Goal: Task Accomplishment & Management: Manage account settings

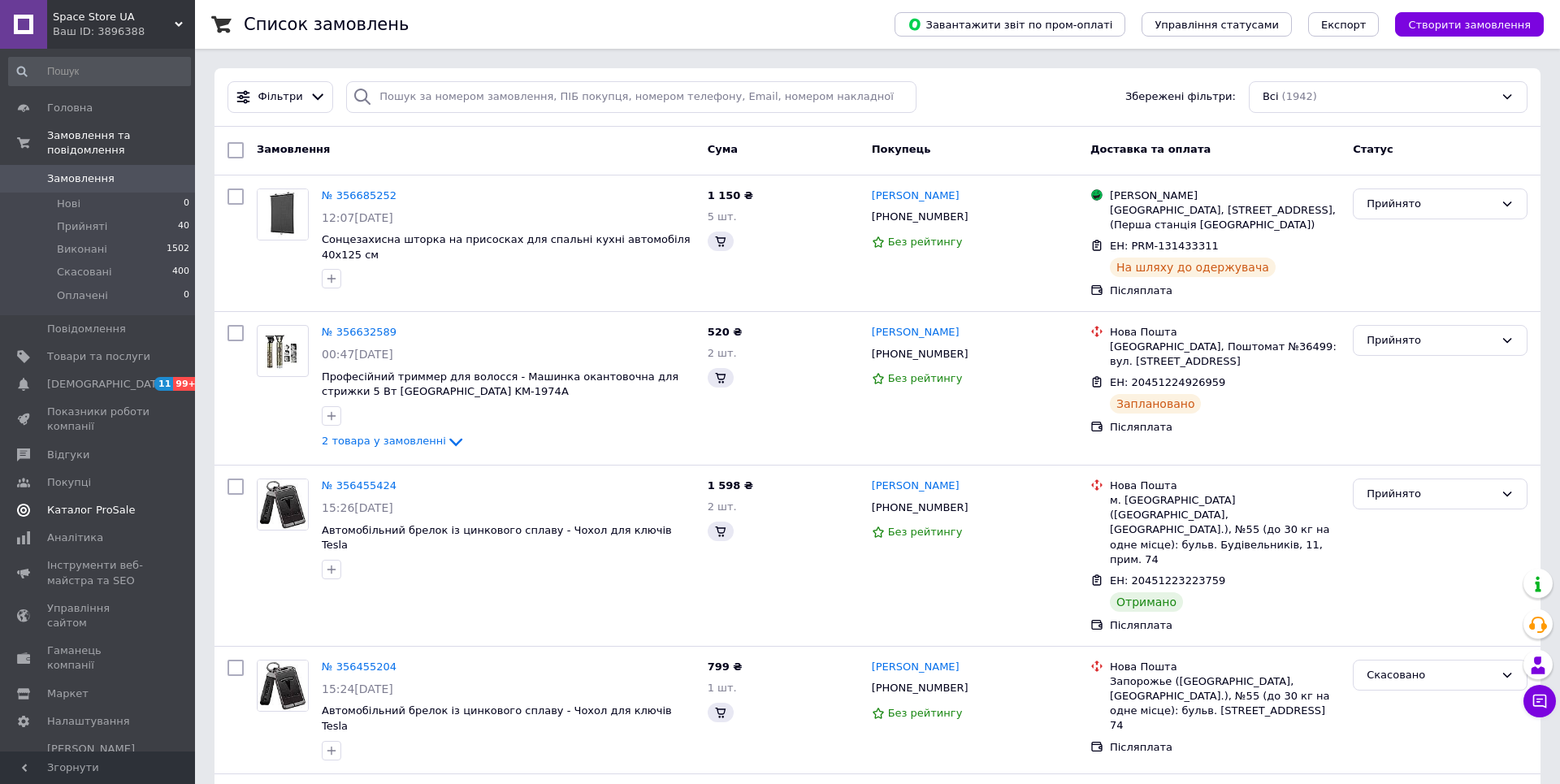
click at [83, 502] on span "Каталог ProSale" at bounding box center [92, 510] width 88 height 14
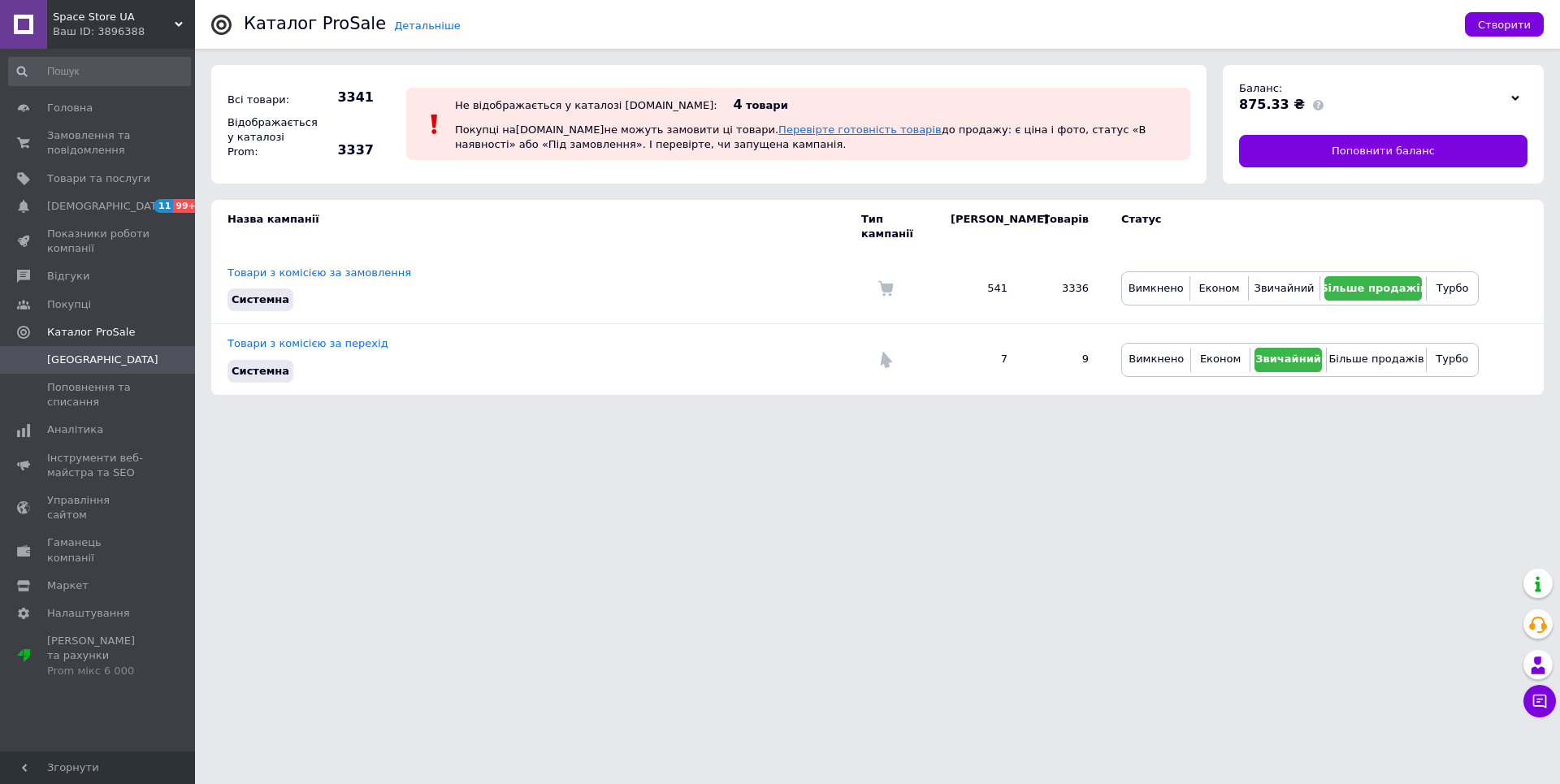
click at [788, 130] on link "Перевірте готовність товарів" at bounding box center [860, 130] width 163 height 13
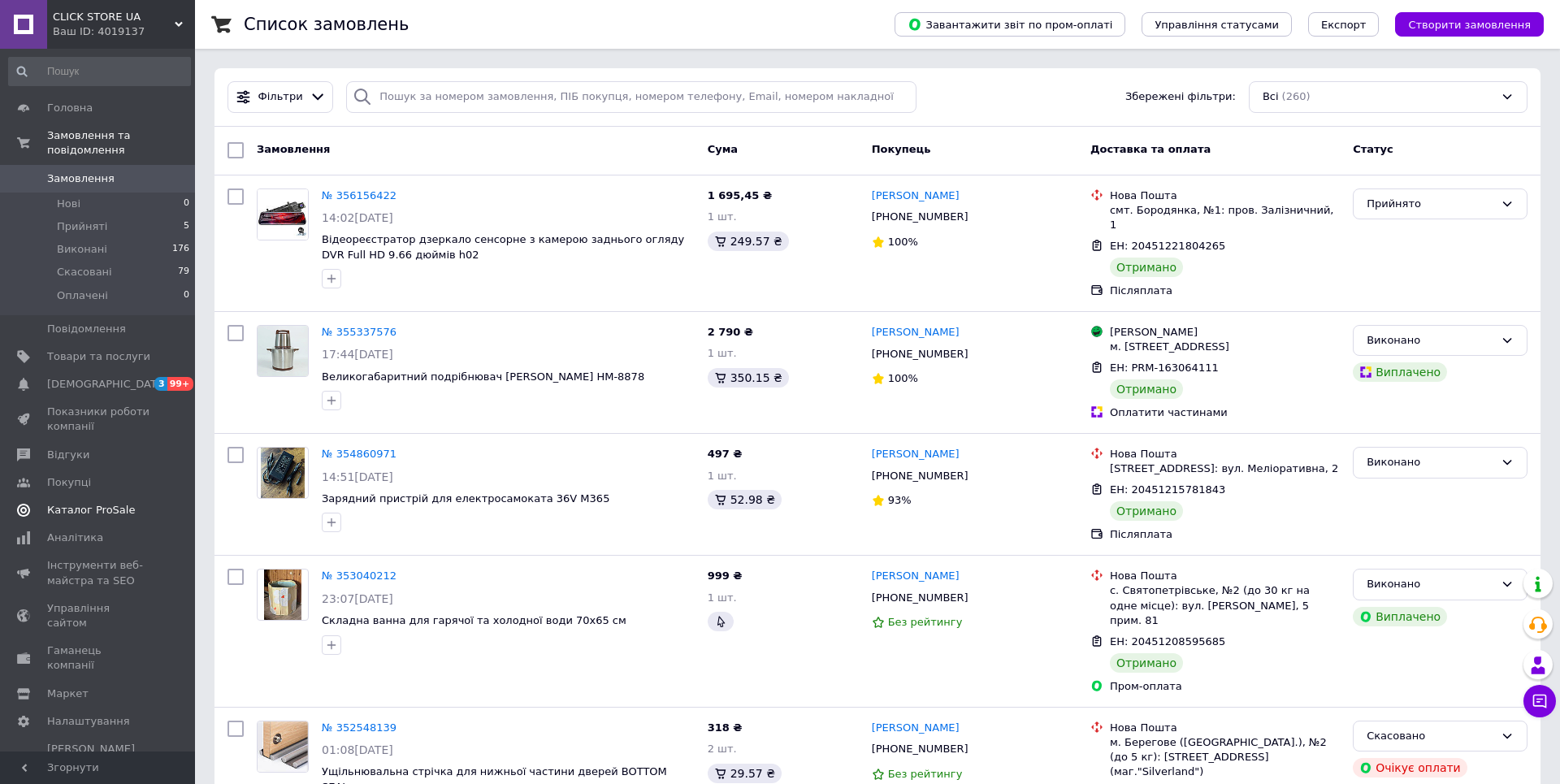
click at [84, 502] on span "Каталог ProSale" at bounding box center [92, 510] width 88 height 14
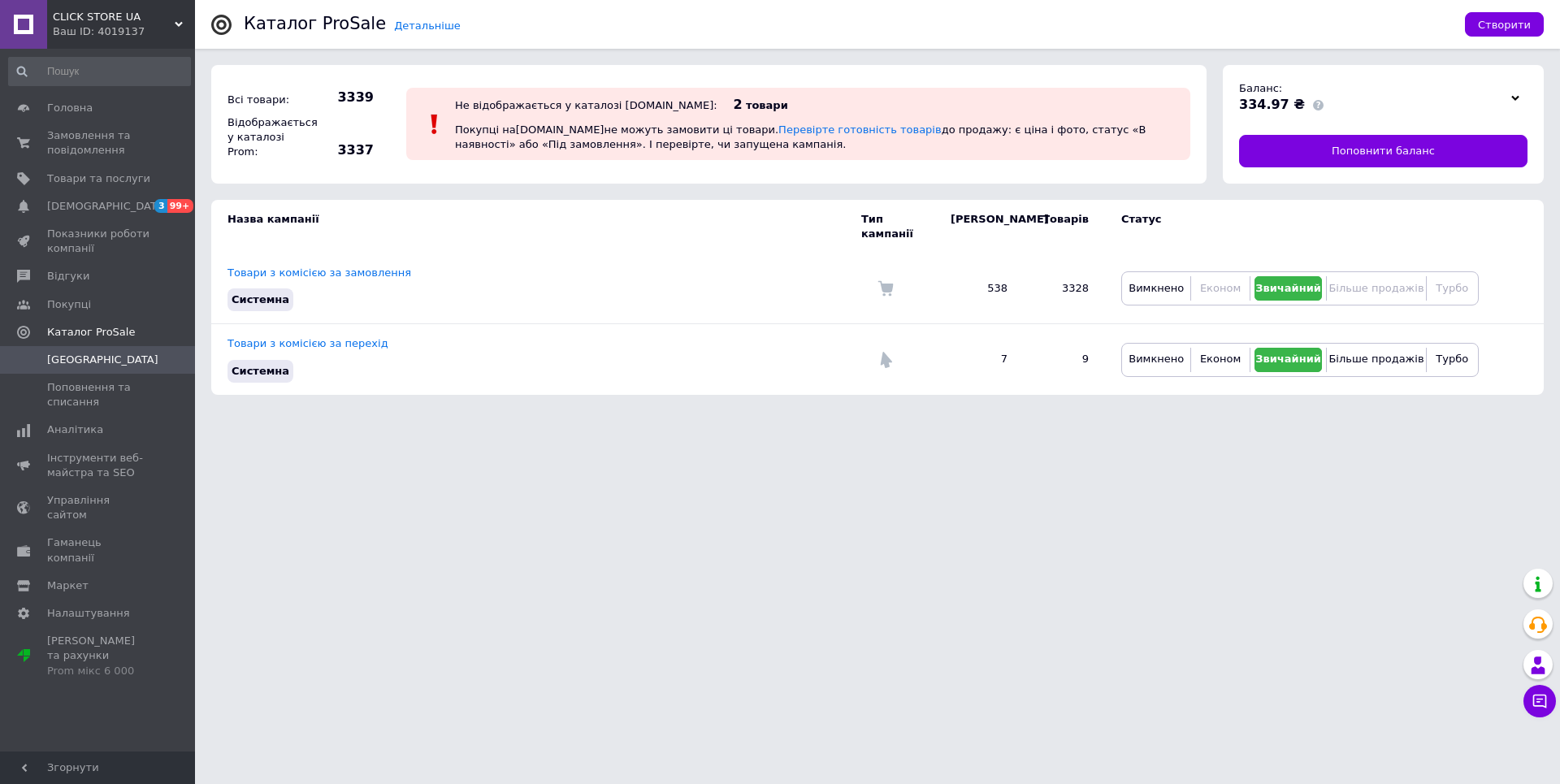
click at [811, 118] on div "Не відображається у каталозі Prom.ua: 2 товари Покупці на Prom.ua не можуть зам…" at bounding box center [814, 124] width 727 height 65
click at [806, 134] on link "Перевірте готовність товарів" at bounding box center [860, 130] width 163 height 13
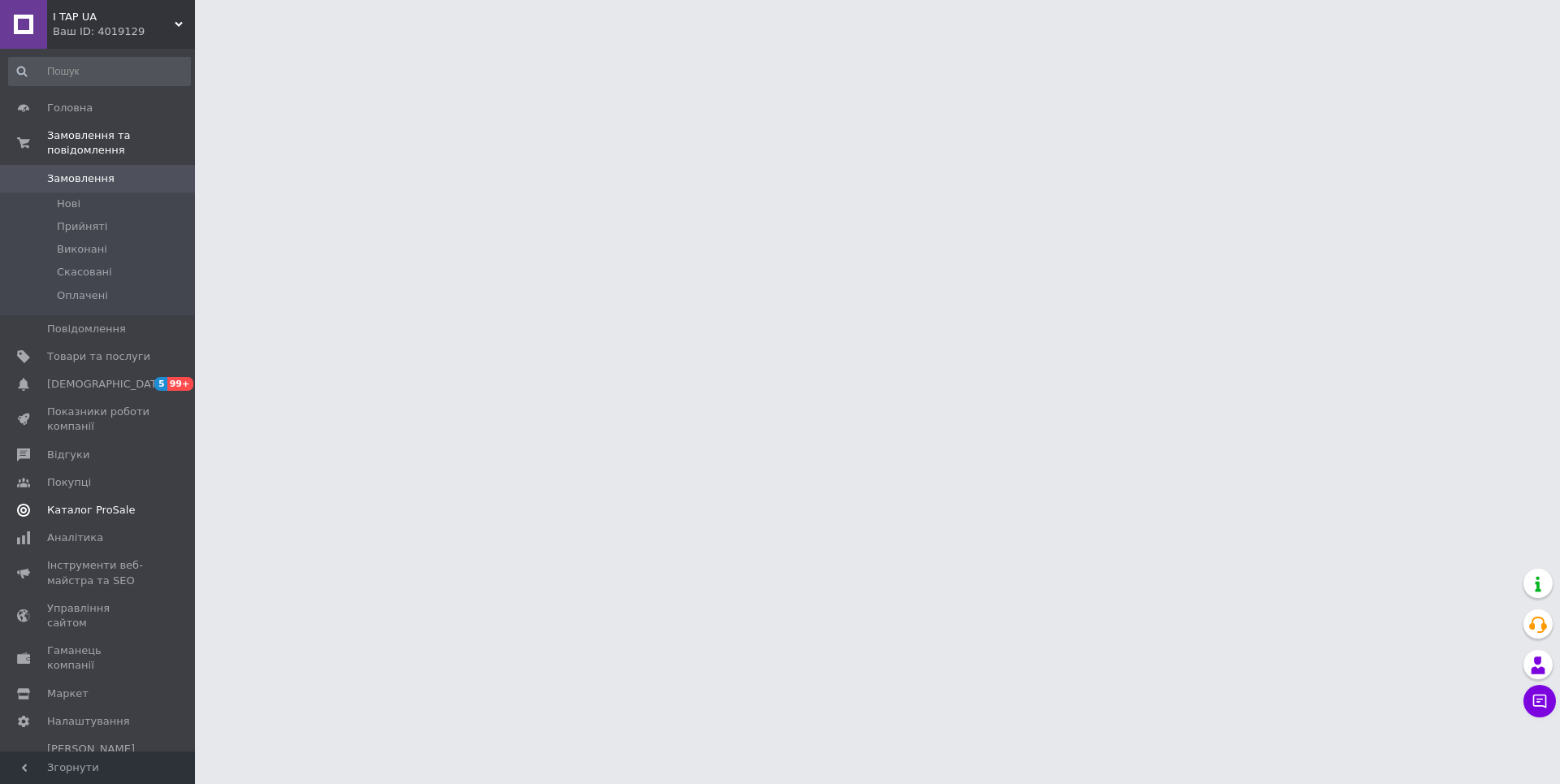
click at [78, 496] on link "Каталог ProSale" at bounding box center [100, 510] width 199 height 28
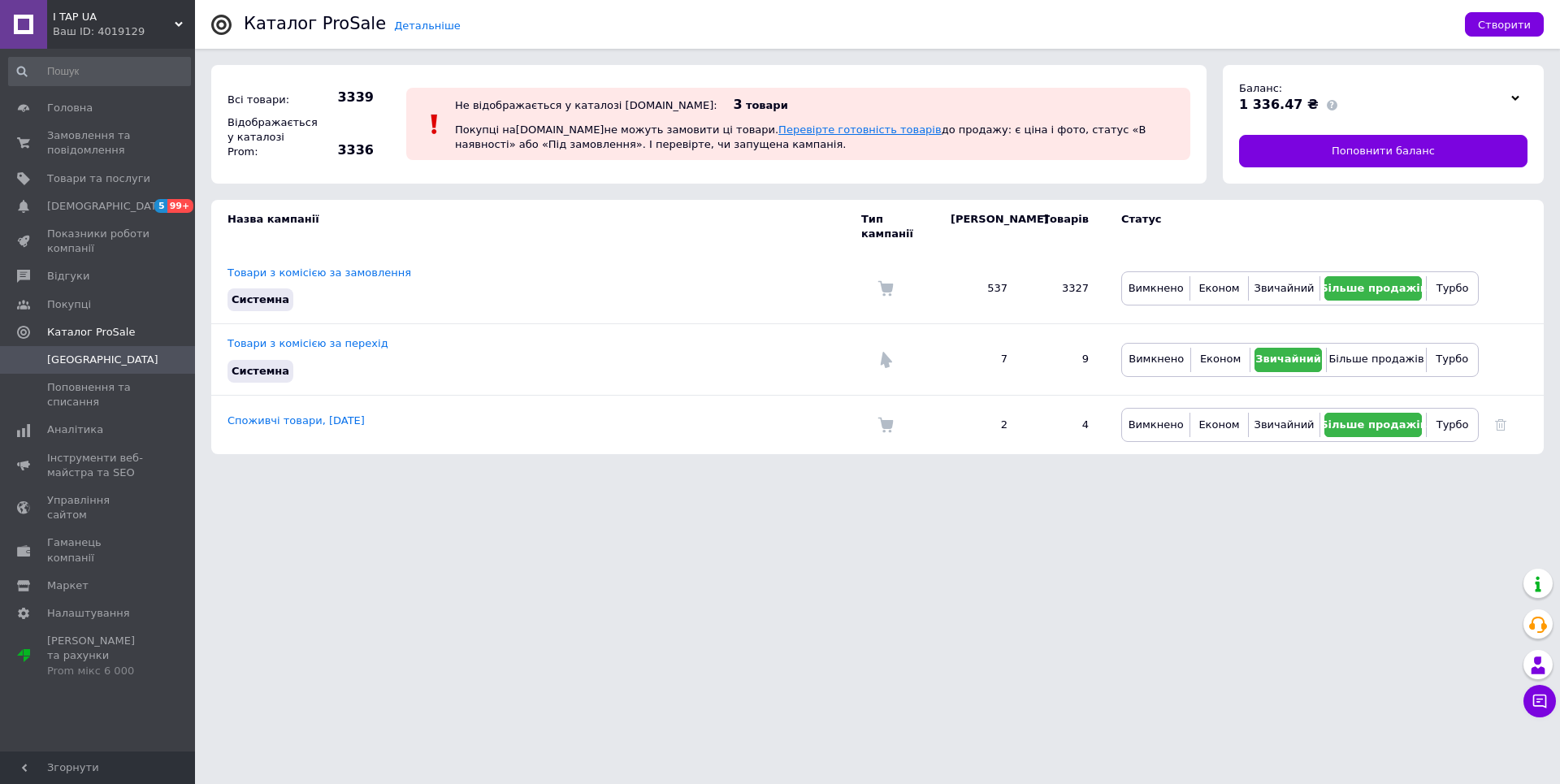
click at [784, 126] on link "Перевірте готовність товарів" at bounding box center [860, 130] width 163 height 13
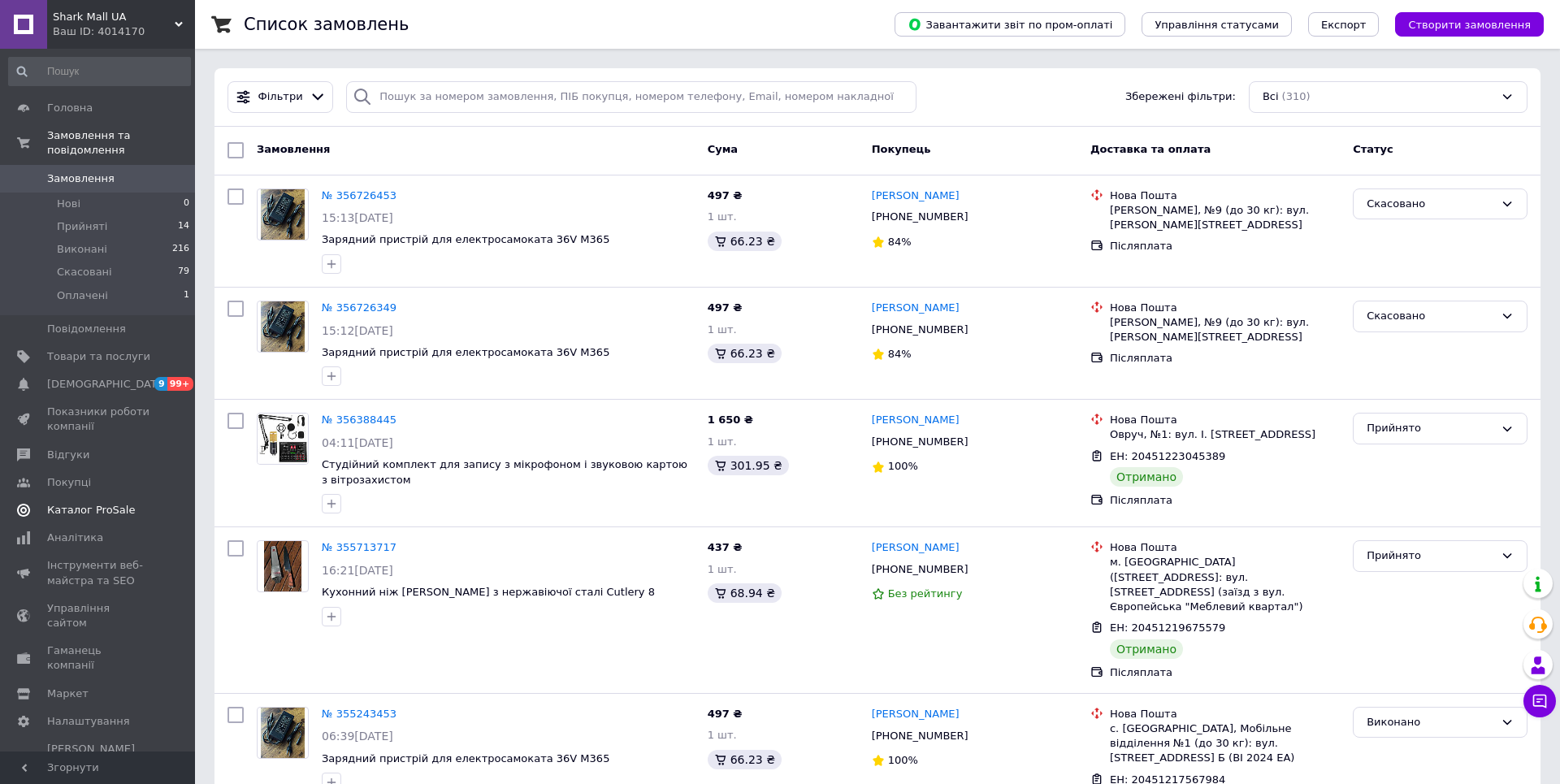
click at [94, 502] on span "Каталог ProSale" at bounding box center [92, 510] width 88 height 14
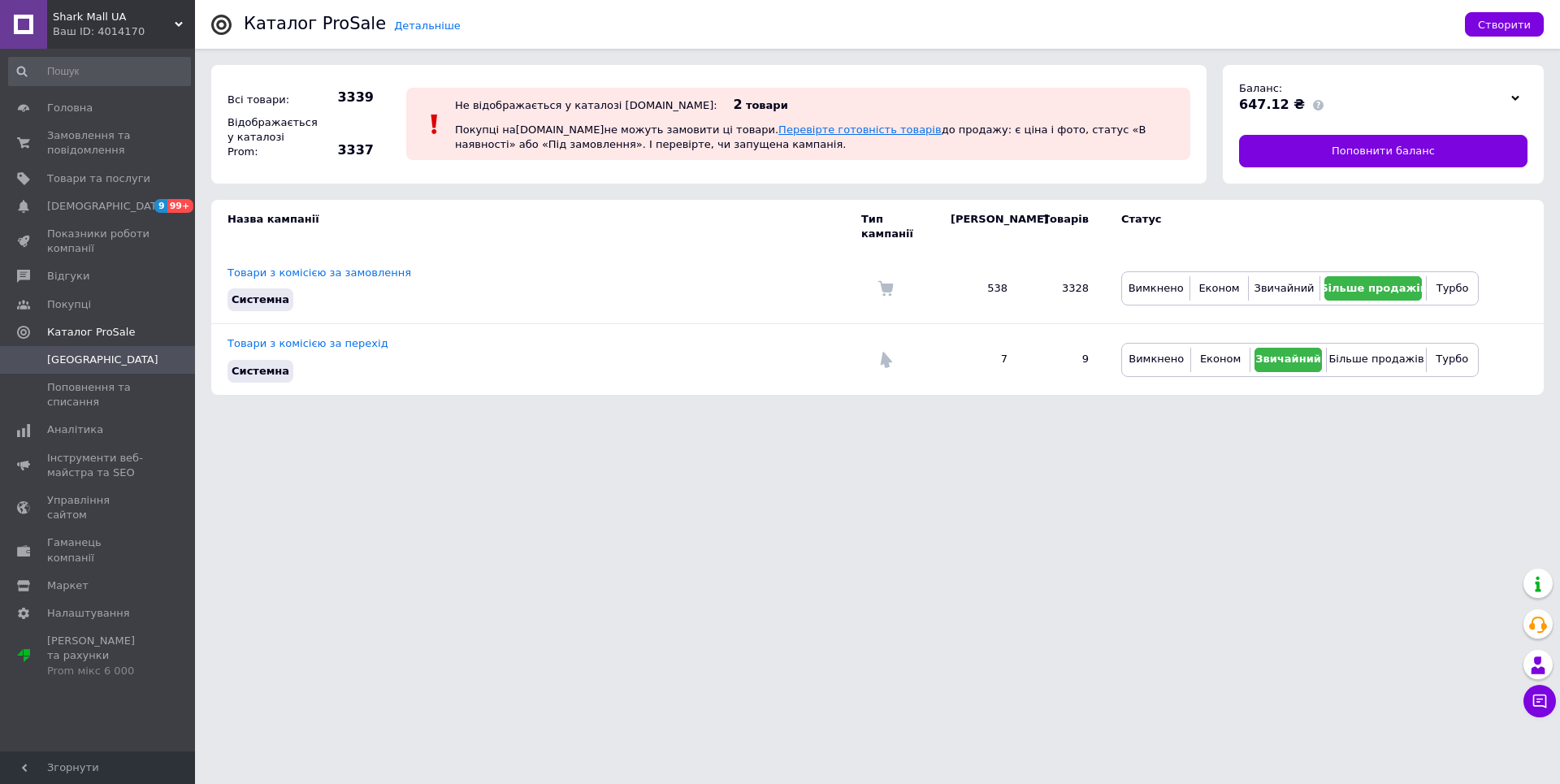
click at [798, 131] on link "Перевірте готовність товарів" at bounding box center [860, 130] width 163 height 13
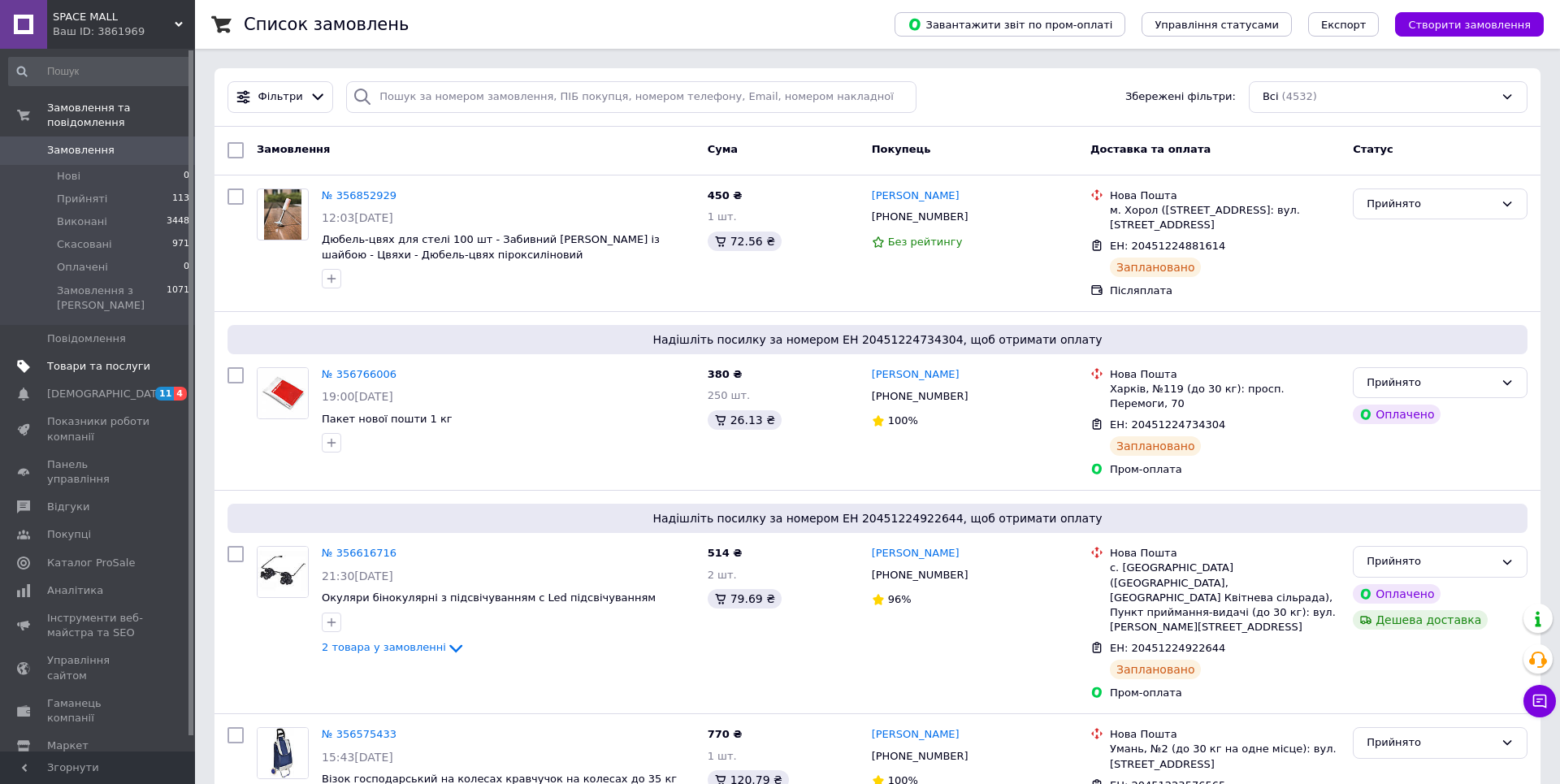
click at [137, 359] on span "Товари та послуги" at bounding box center [99, 366] width 103 height 14
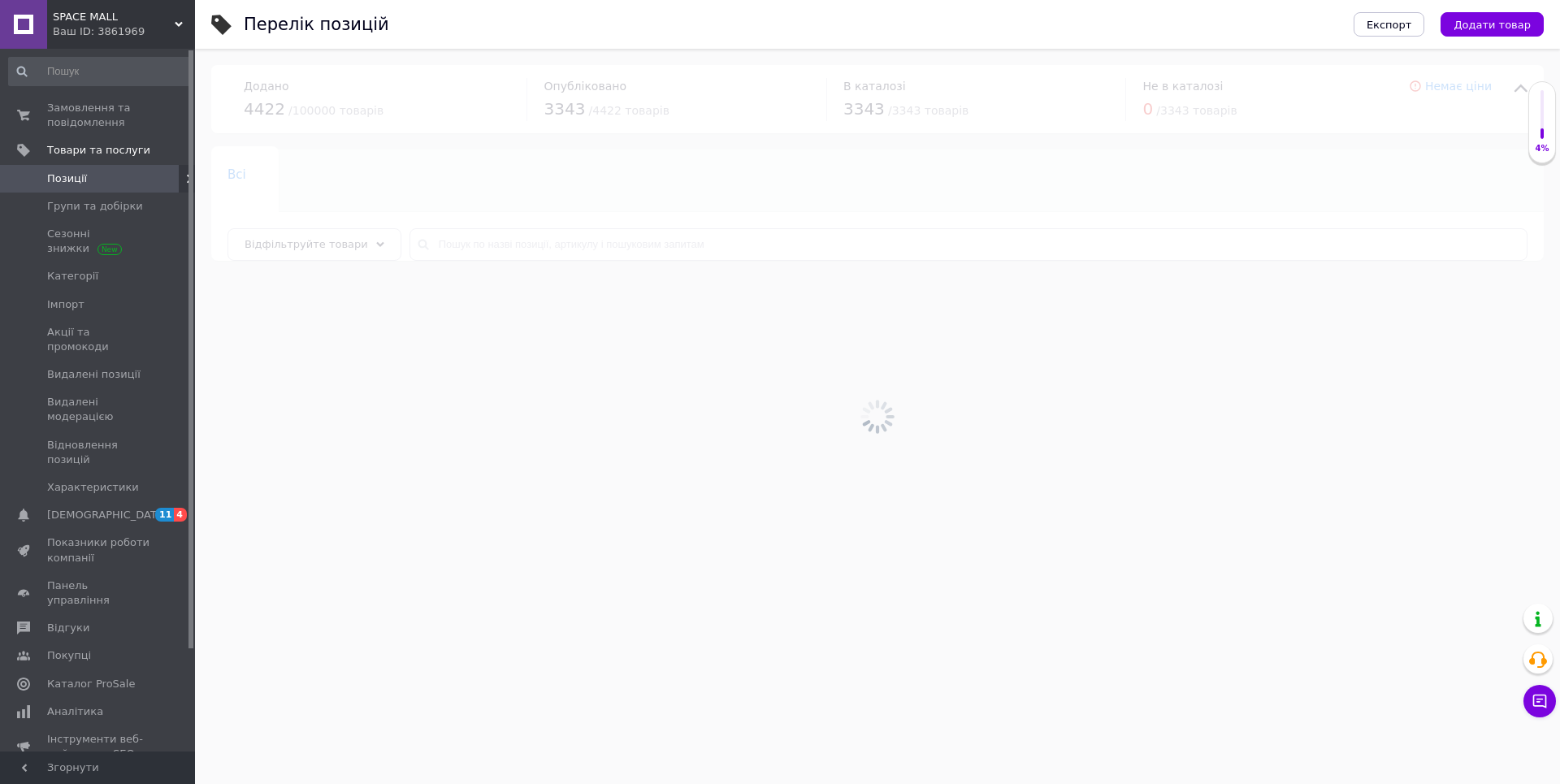
click at [551, 241] on div at bounding box center [877, 415] width 1365 height 735
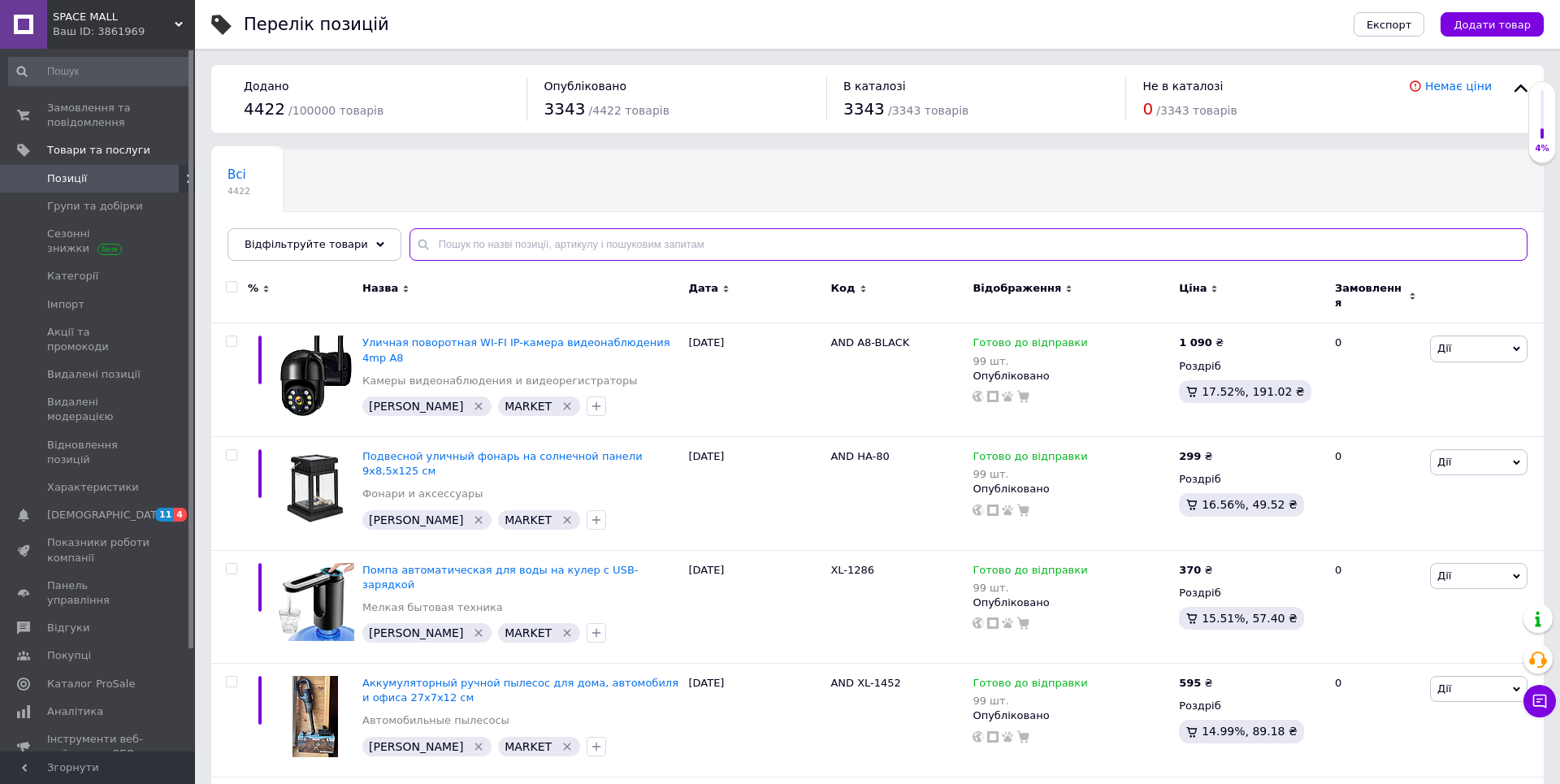
click at [551, 242] on input "text" at bounding box center [968, 244] width 1118 height 32
paste input "mosbracl"
type input "mosbracl"
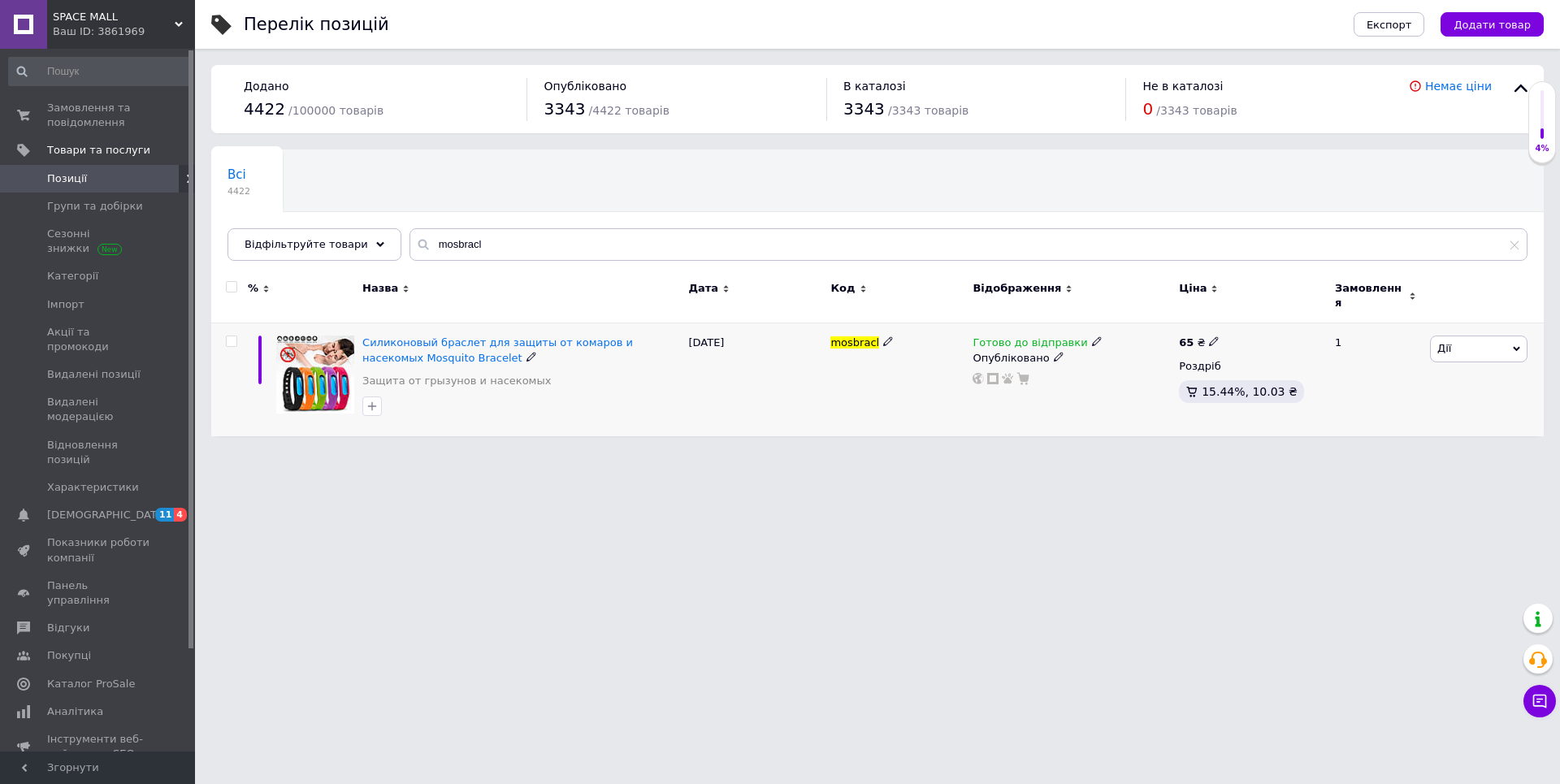
click at [1219, 335] on span at bounding box center [1214, 341] width 11 height 11
type input "6"
type input "85"
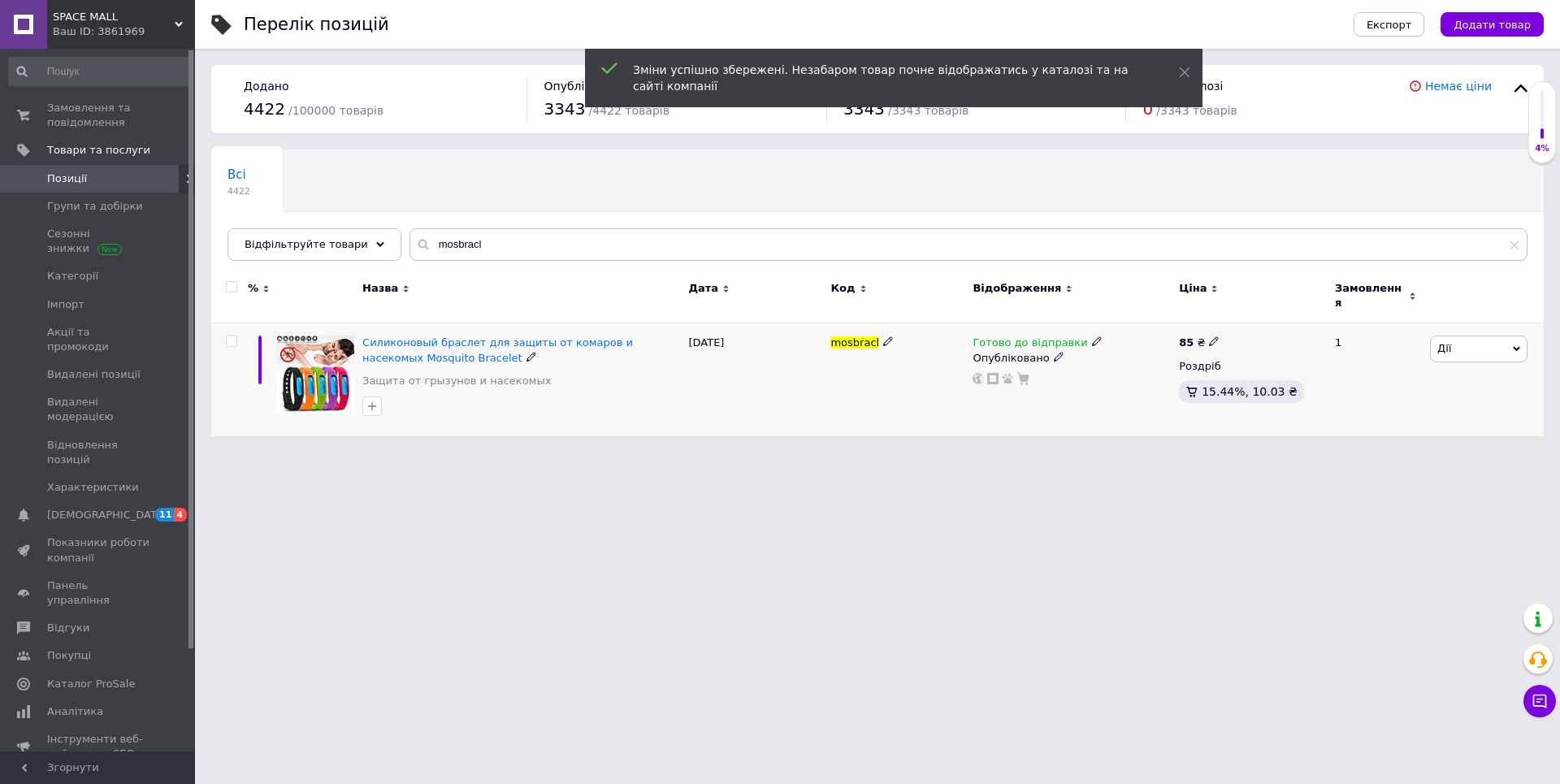
click at [1463, 339] on span "Дії" at bounding box center [1478, 348] width 98 height 26
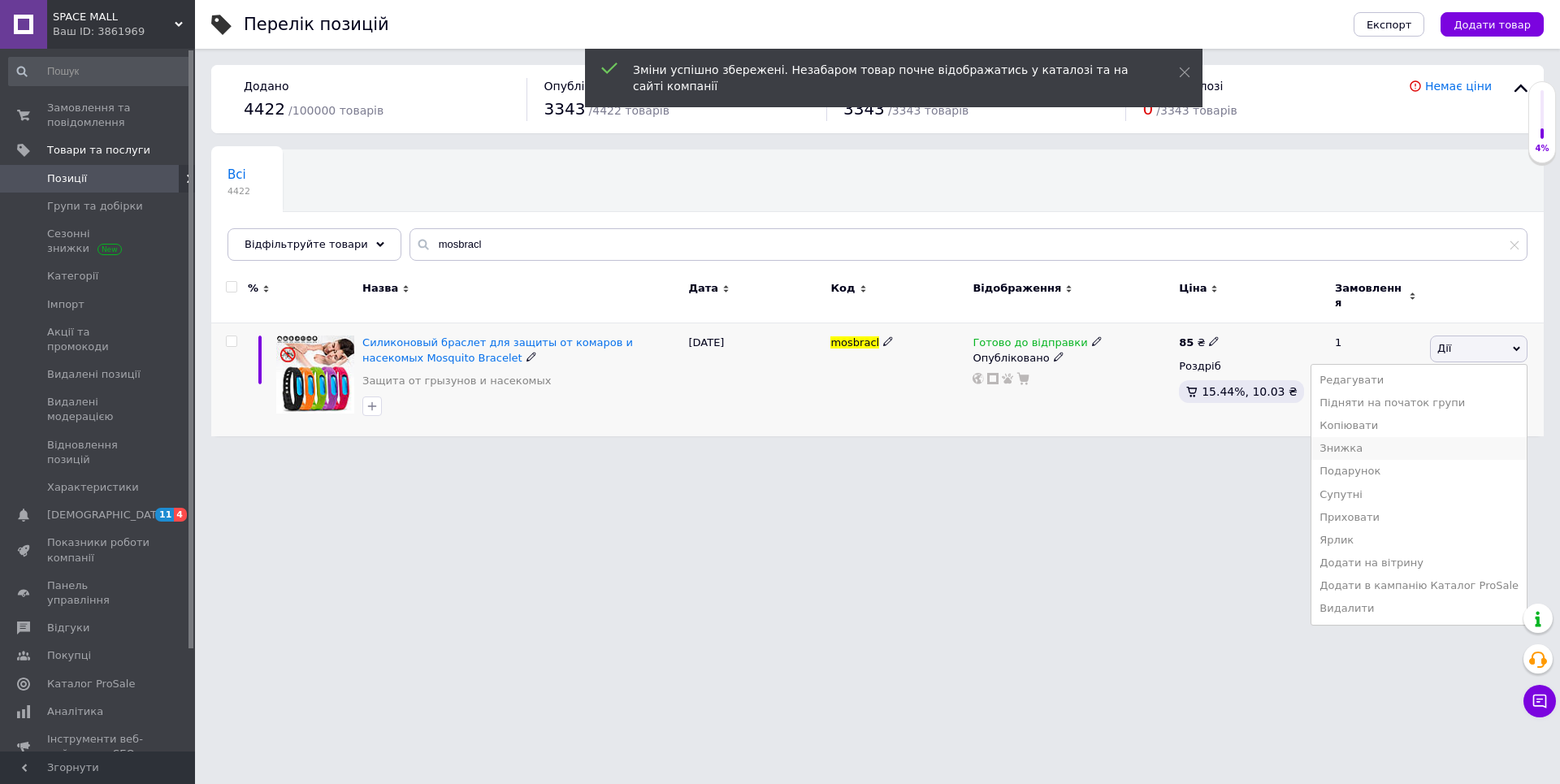
click at [1366, 437] on li "Знижка" at bounding box center [1419, 448] width 215 height 22
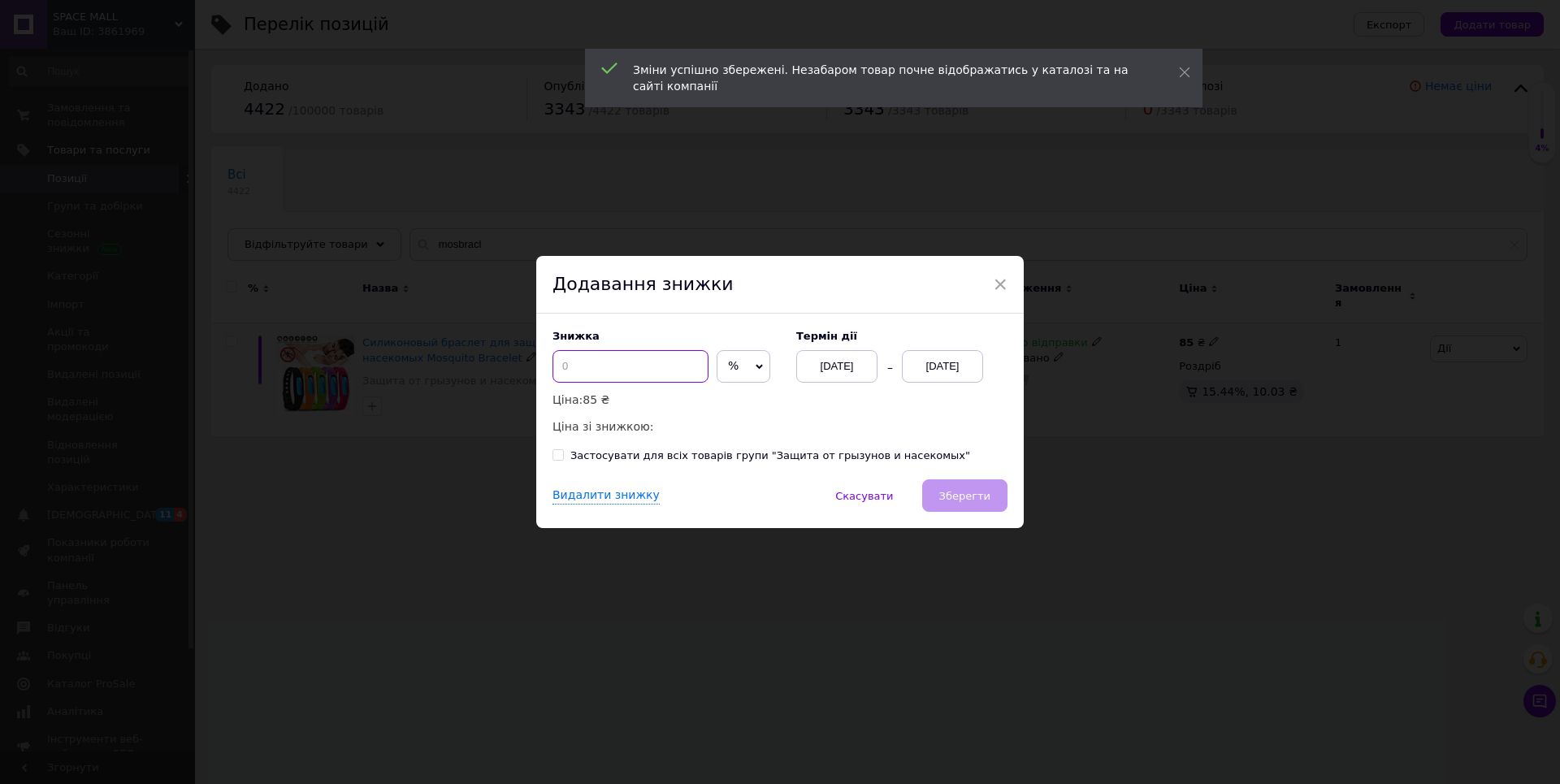
click at [632, 370] on input at bounding box center [631, 366] width 156 height 32
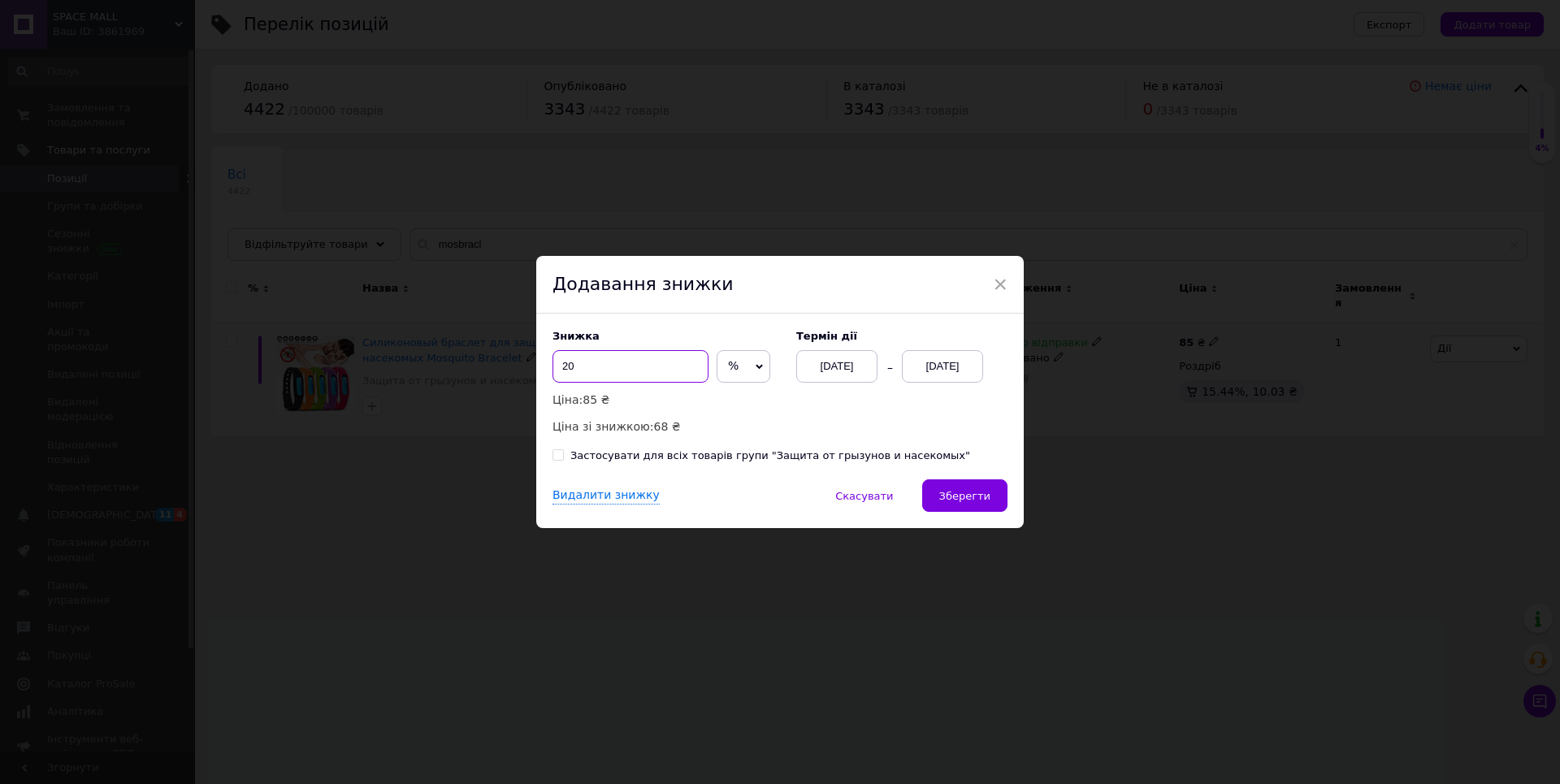
type input "2"
type input "3"
type input "50"
click at [923, 371] on div "[DATE]" at bounding box center [942, 366] width 82 height 32
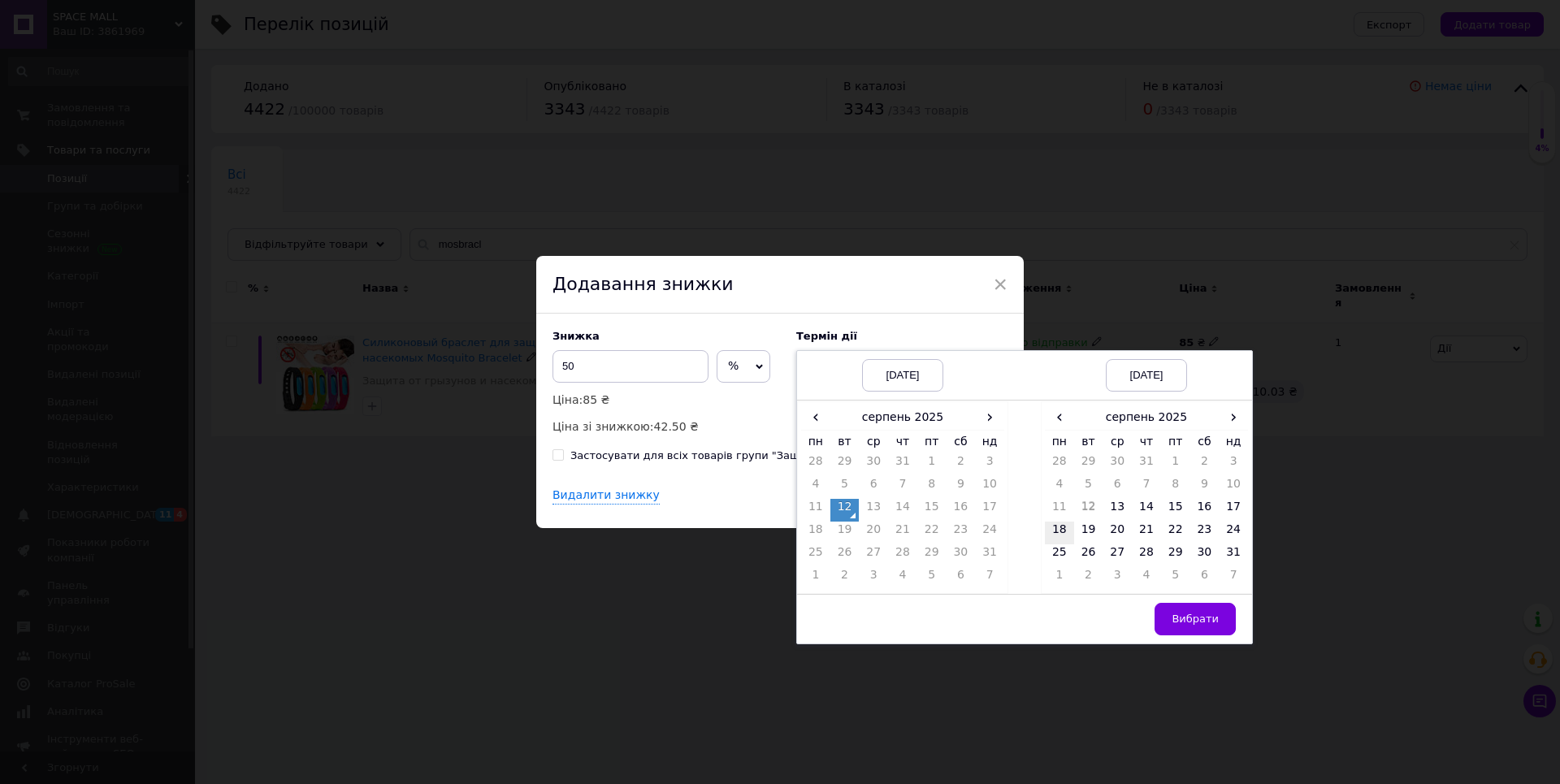
click at [1053, 534] on td "18" at bounding box center [1059, 532] width 30 height 22
click at [1187, 629] on button "Вибрати" at bounding box center [1195, 619] width 82 height 32
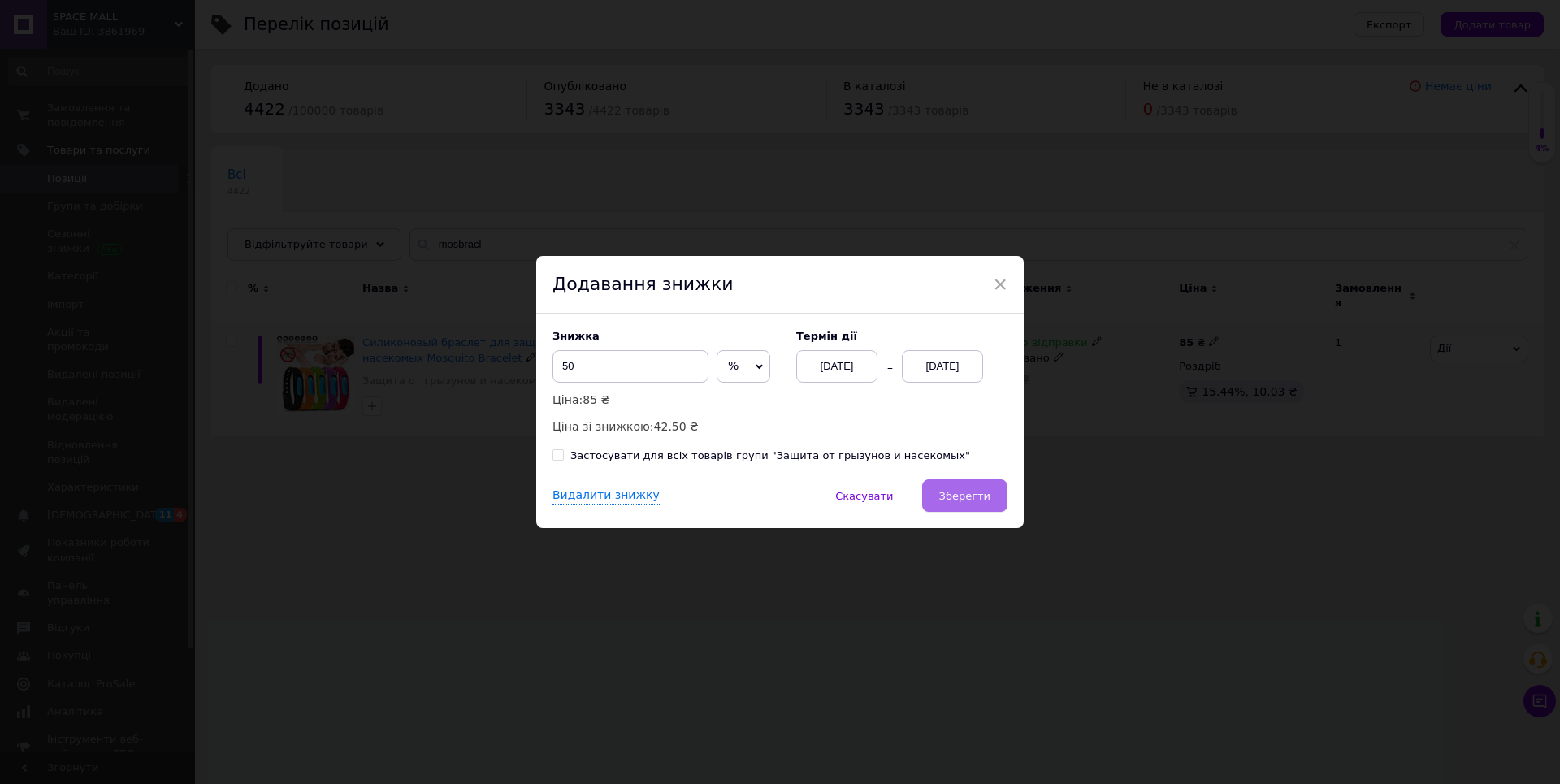
click at [975, 501] on span "Зберегти" at bounding box center [965, 496] width 51 height 13
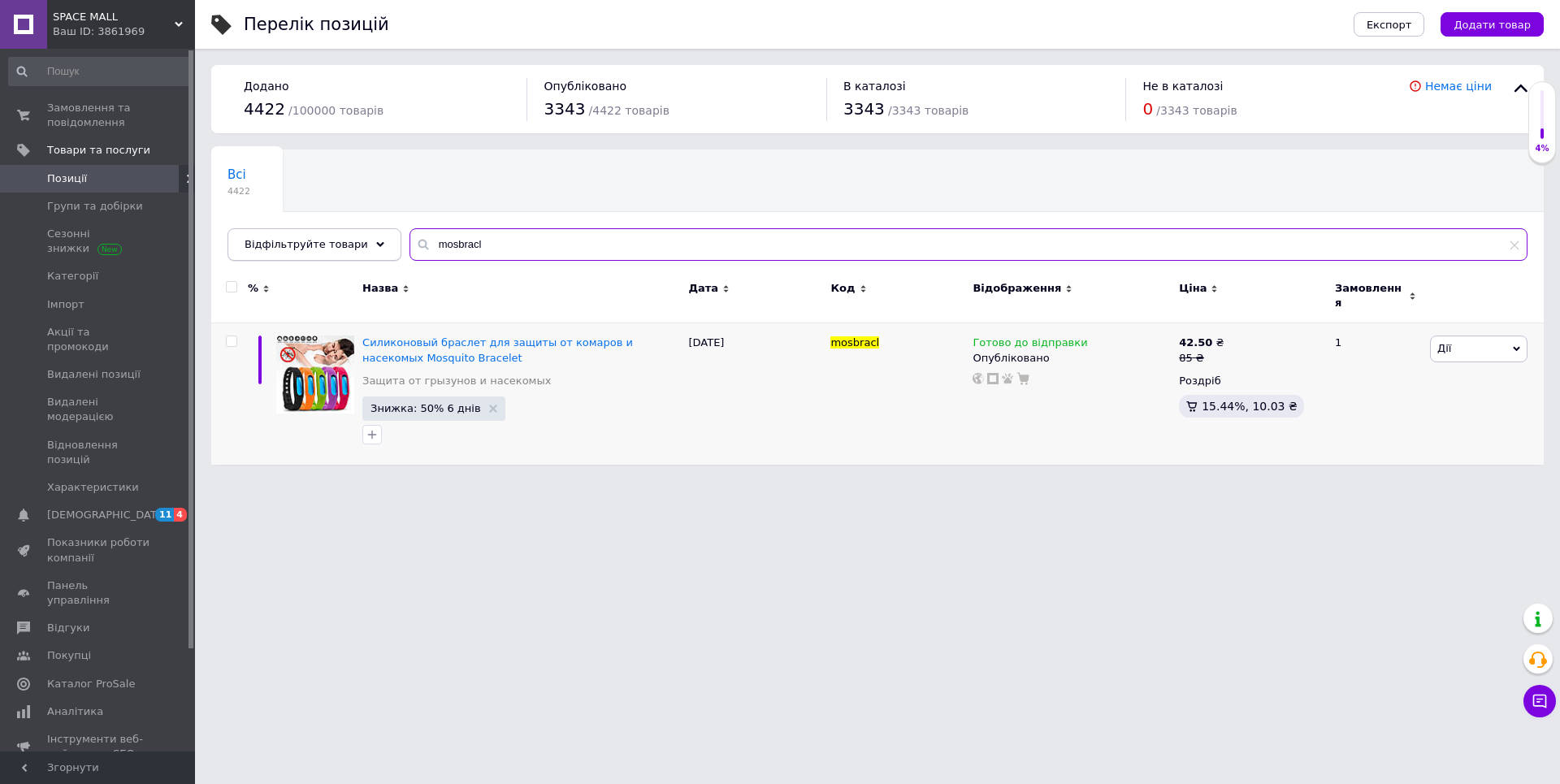
drag, startPoint x: 488, startPoint y: 242, endPoint x: 355, endPoint y: 239, distance: 133.0
click at [355, 239] on div "Відфільтруйте товари mosbracl" at bounding box center [877, 244] width 1301 height 32
paste input "YG-002"
type input "YG-002"
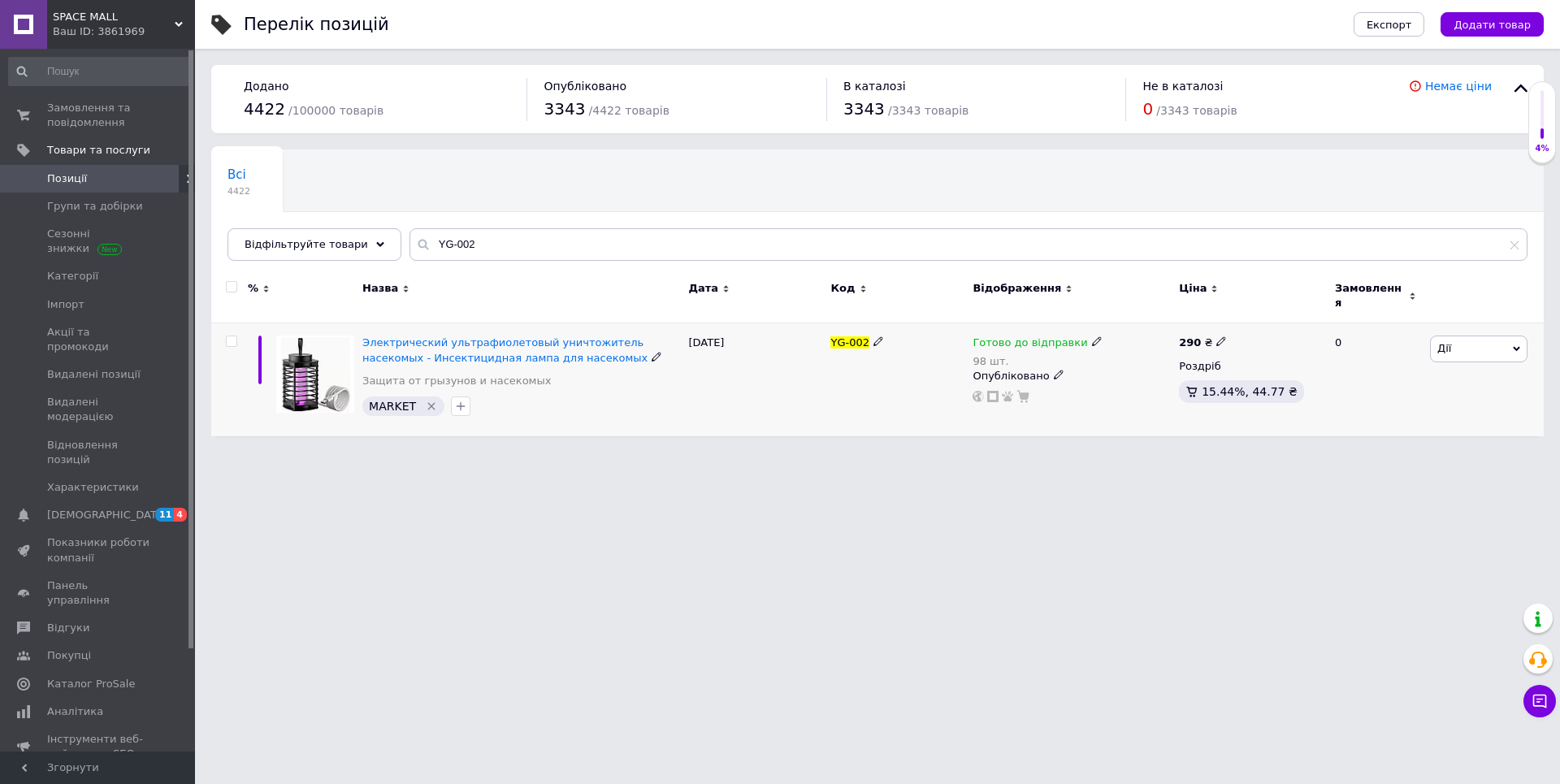
click at [1454, 341] on span "Дії" at bounding box center [1478, 348] width 98 height 26
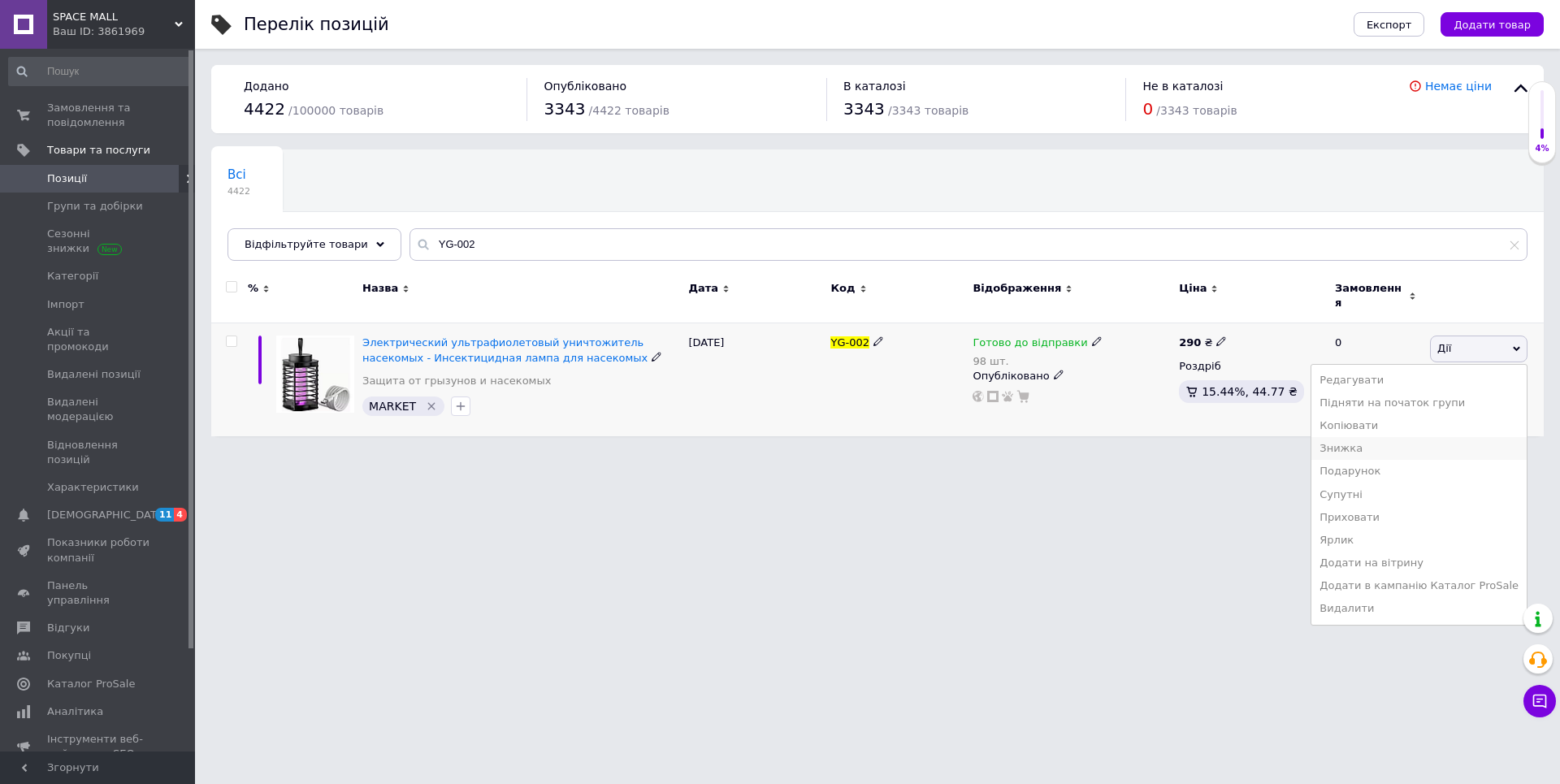
click at [1365, 439] on li "Знижка" at bounding box center [1419, 448] width 215 height 22
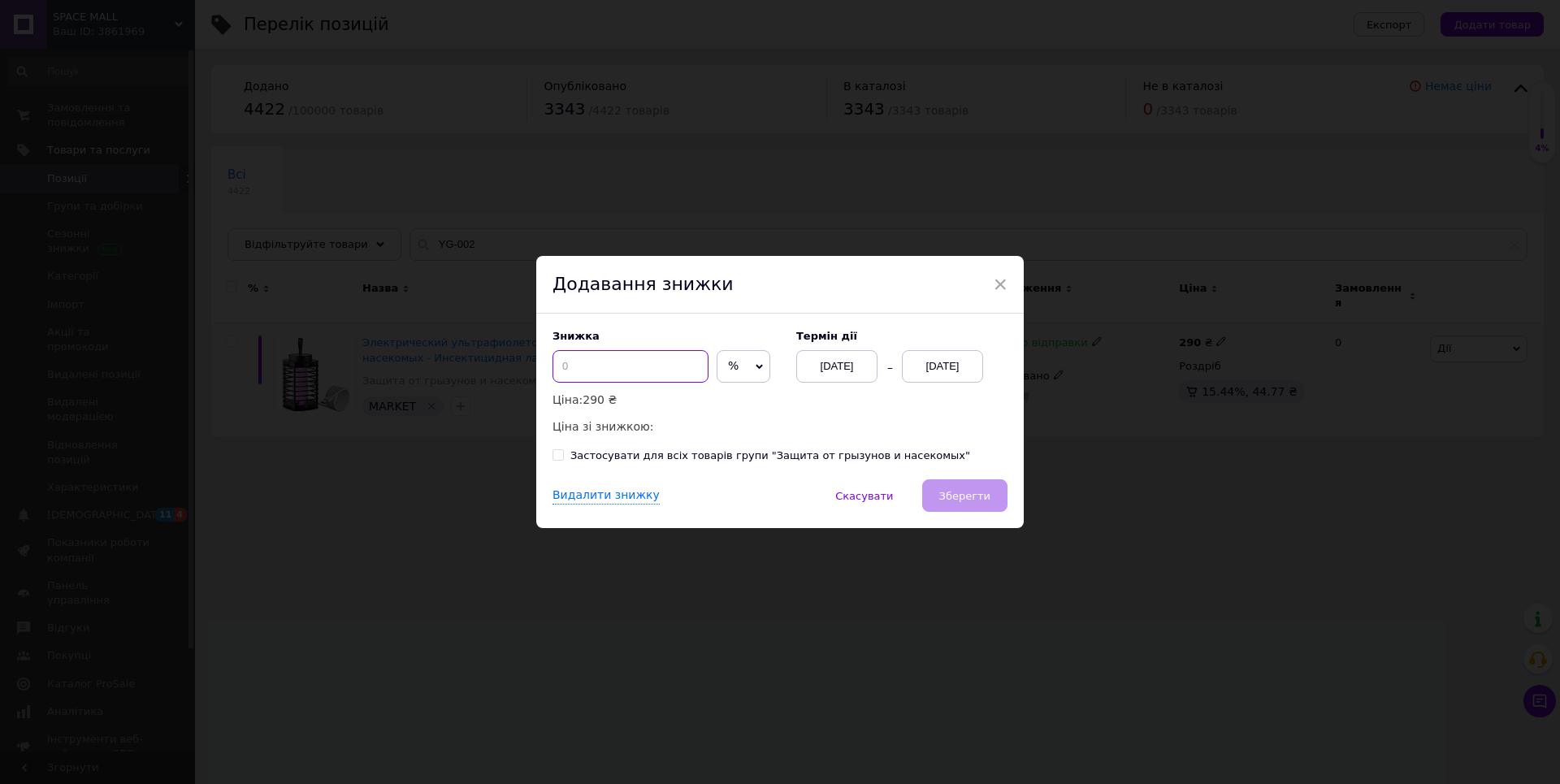
click at [583, 367] on input at bounding box center [631, 366] width 156 height 32
type input "2"
type input "32"
click at [942, 365] on div "[DATE]" at bounding box center [942, 366] width 82 height 32
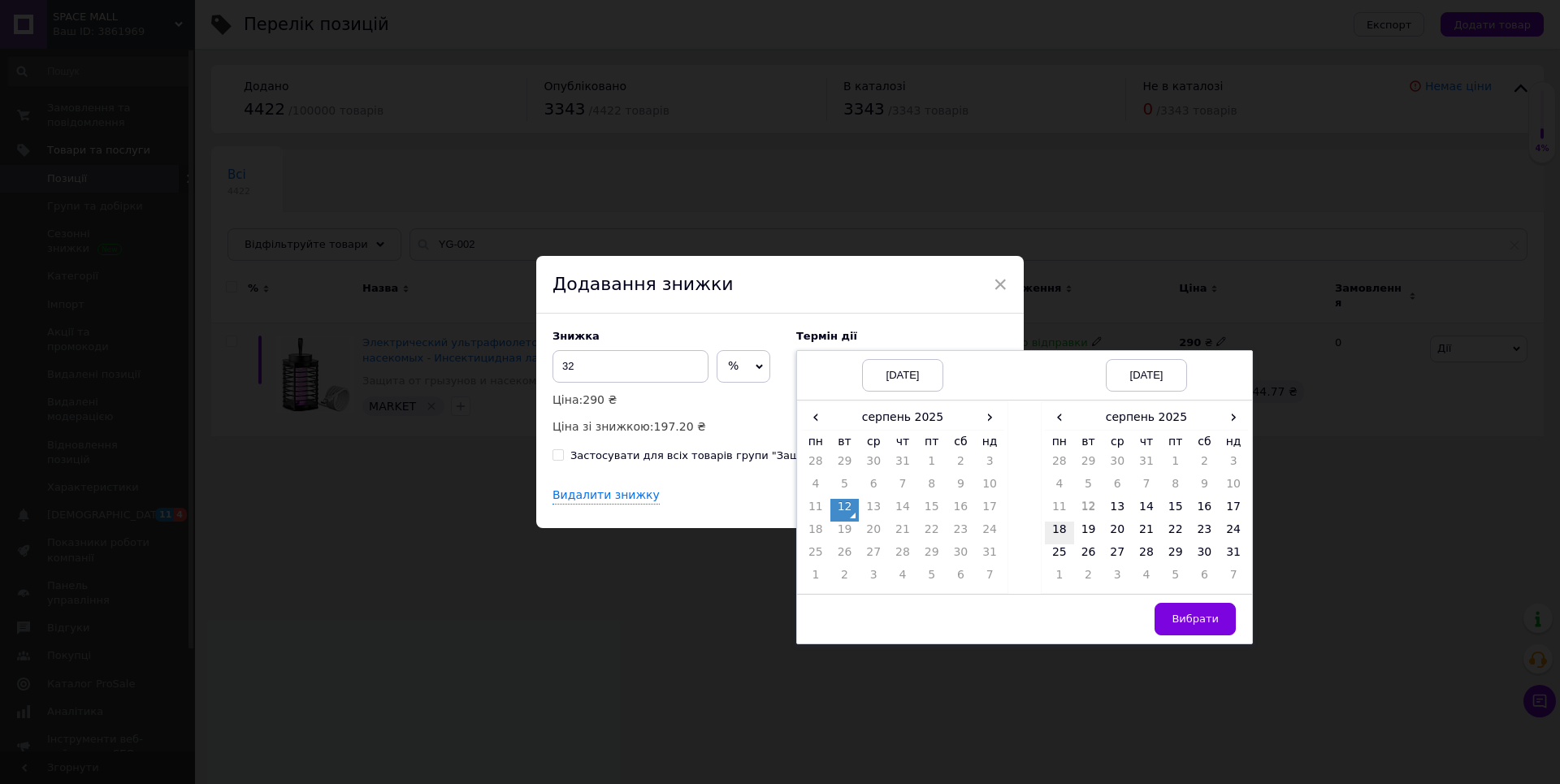
click at [1060, 527] on td "18" at bounding box center [1059, 532] width 30 height 22
click at [1205, 618] on span "Вибрати" at bounding box center [1195, 619] width 48 height 13
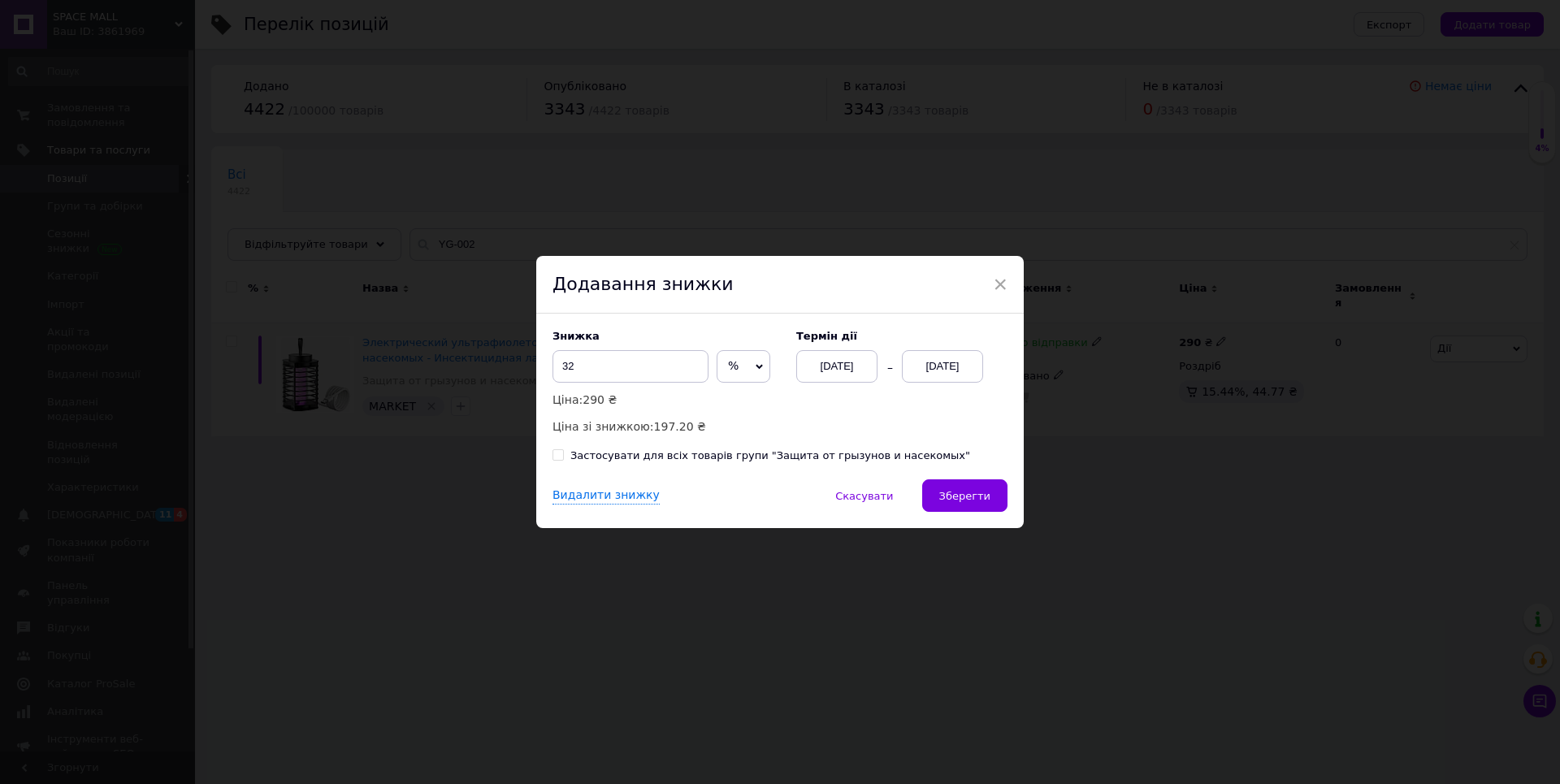
click at [974, 494] on span "Зберегти" at bounding box center [965, 496] width 51 height 13
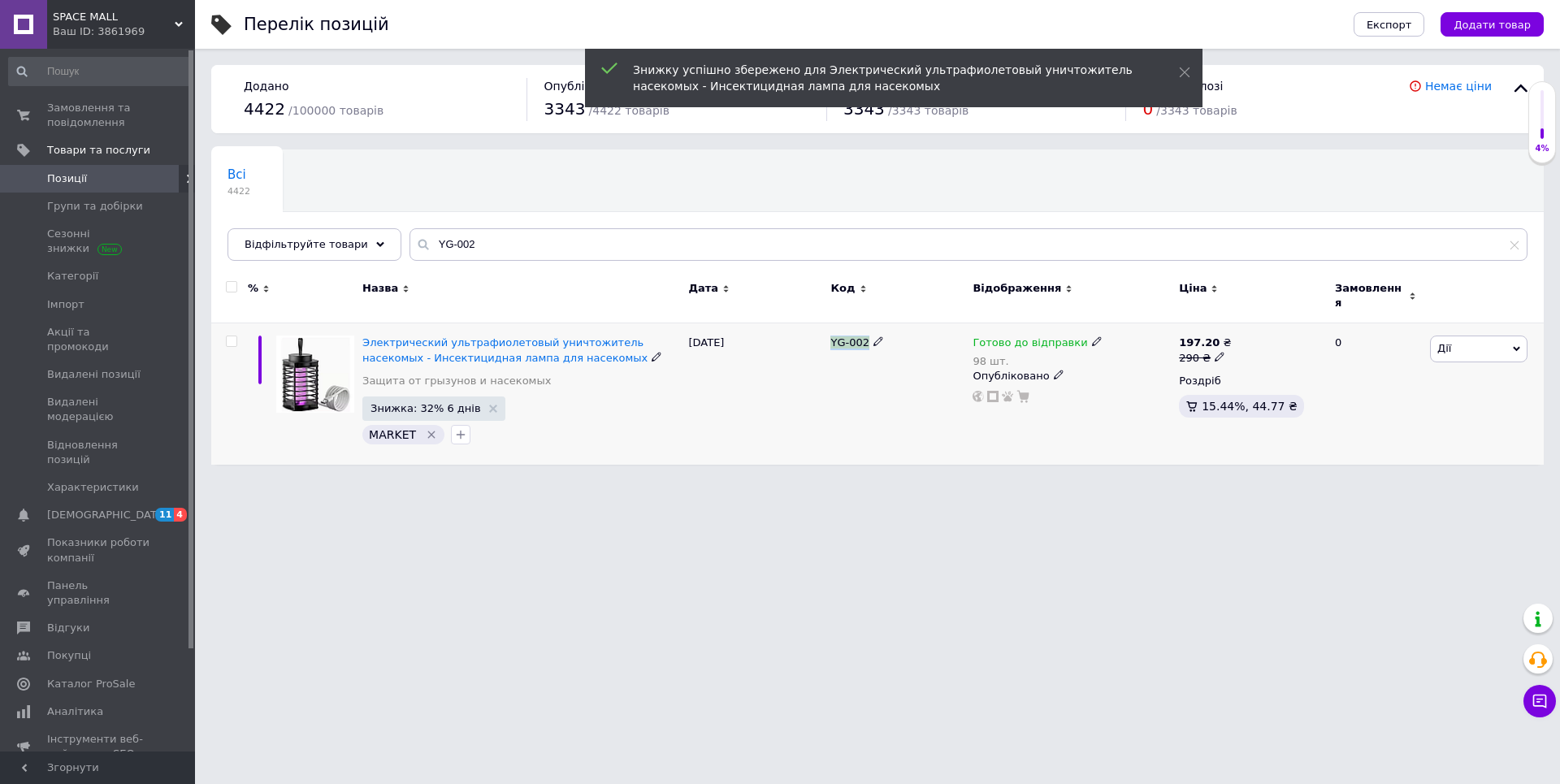
drag, startPoint x: 872, startPoint y: 336, endPoint x: 829, endPoint y: 335, distance: 43.0
click at [830, 335] on div "YG-002" at bounding box center [897, 343] width 134 height 14
copy span "YG-002"
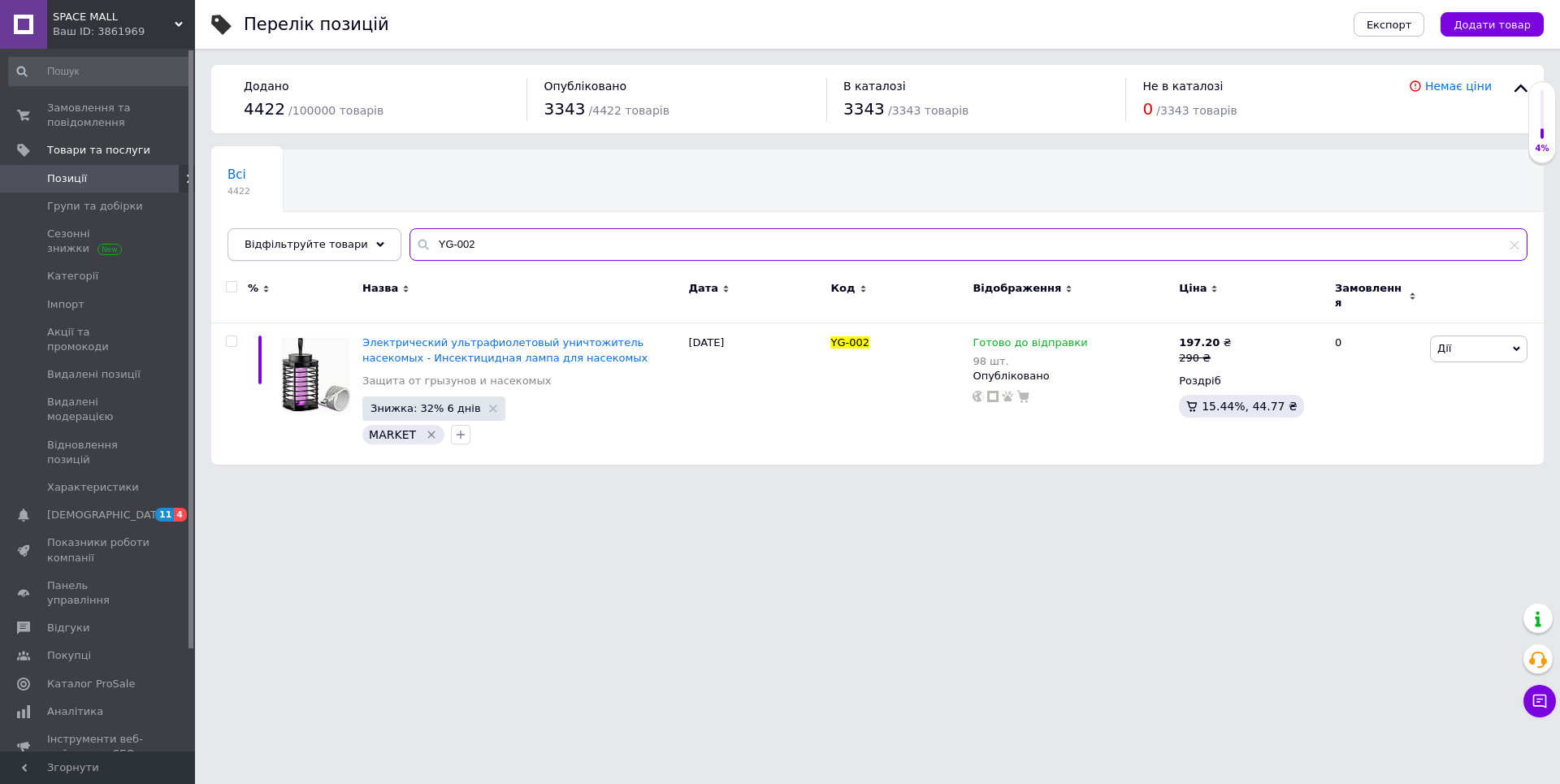
drag, startPoint x: 486, startPoint y: 244, endPoint x: 381, endPoint y: 236, distance: 105.3
click at [387, 237] on div "Відфільтруйте товари YG-002" at bounding box center [877, 244] width 1301 height 32
paste input "13310"
type input "13310"
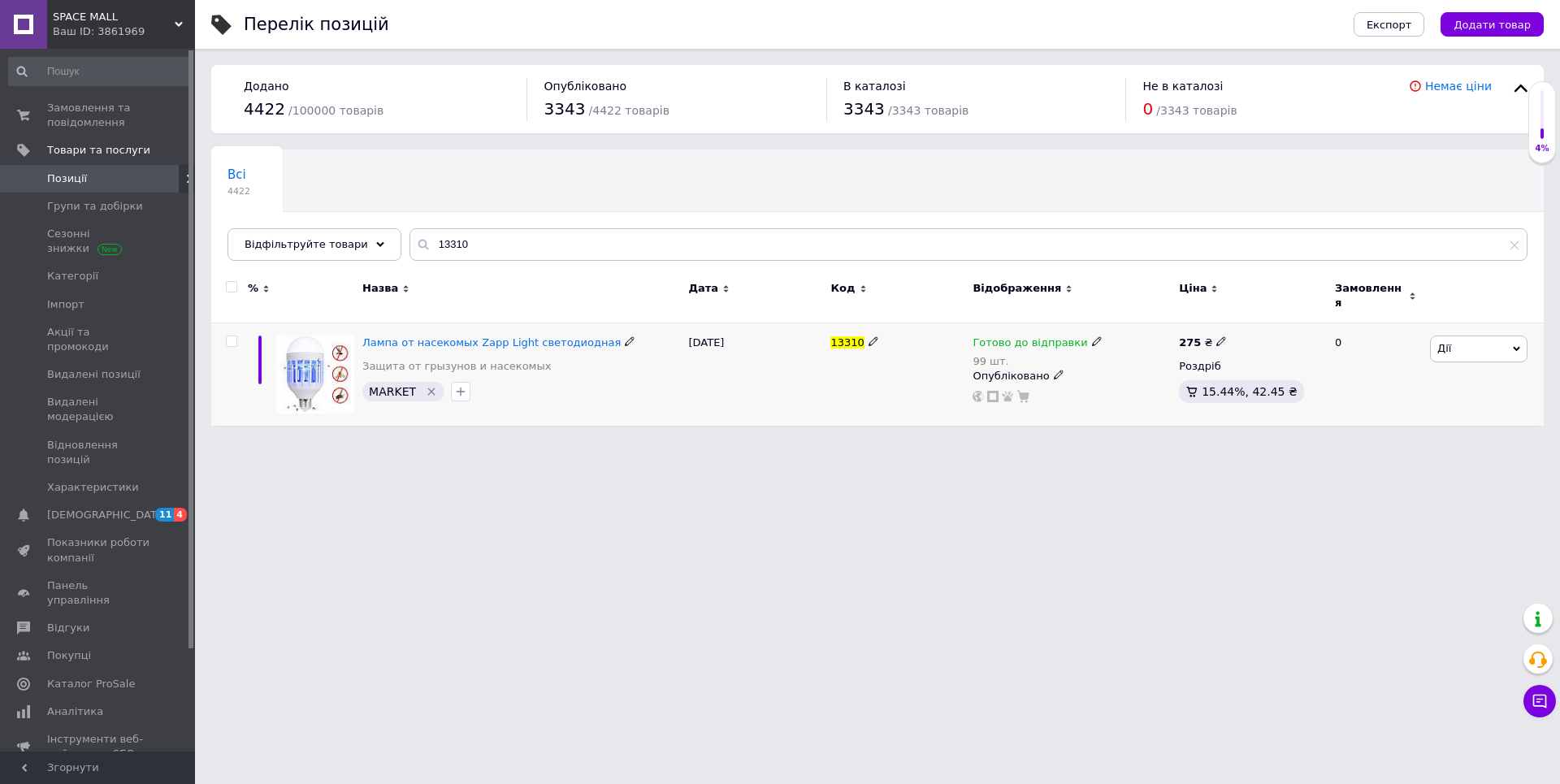
click at [1441, 342] on span "Дії" at bounding box center [1444, 348] width 13 height 13
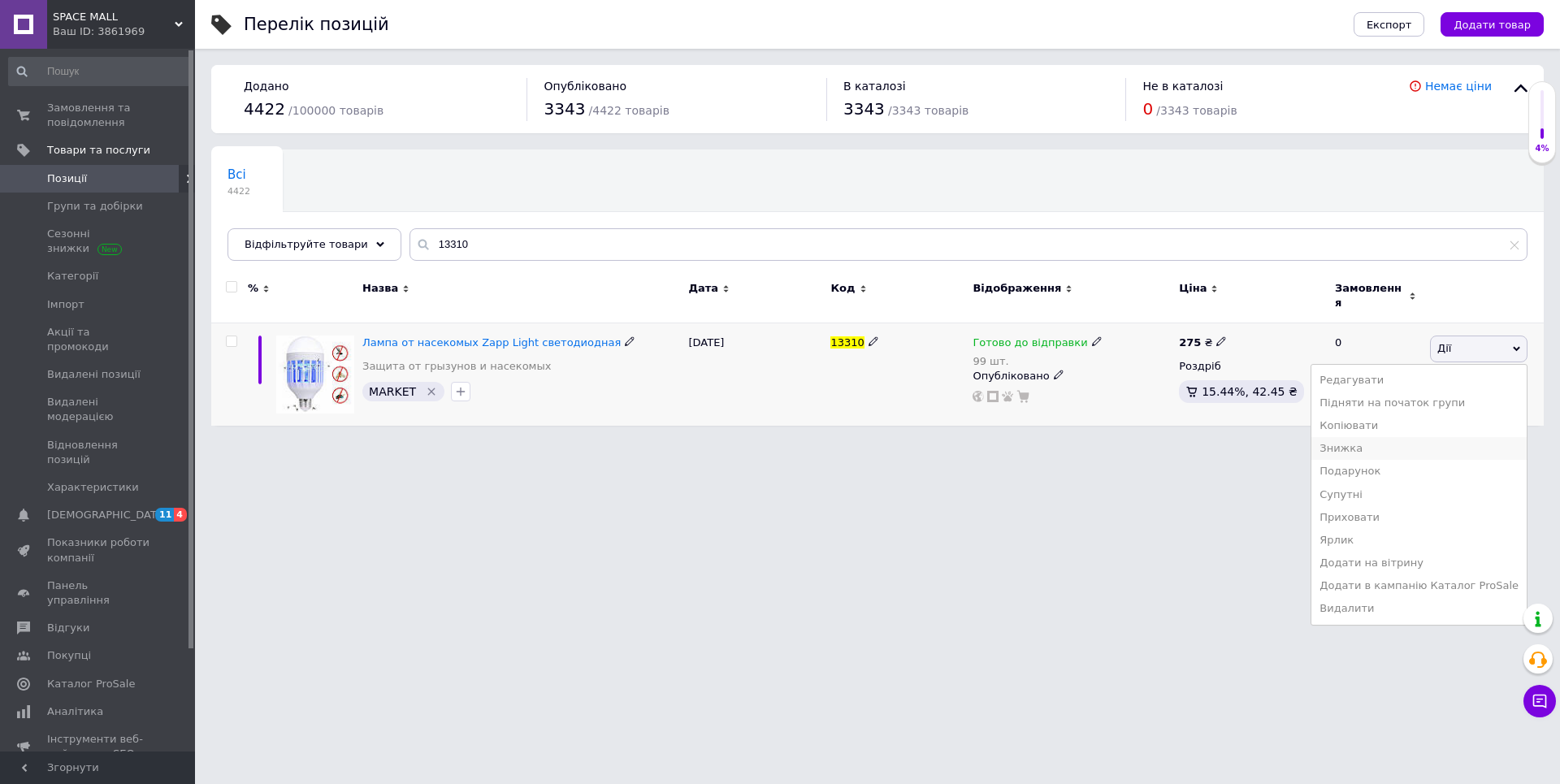
click at [1372, 437] on li "Знижка" at bounding box center [1419, 448] width 215 height 22
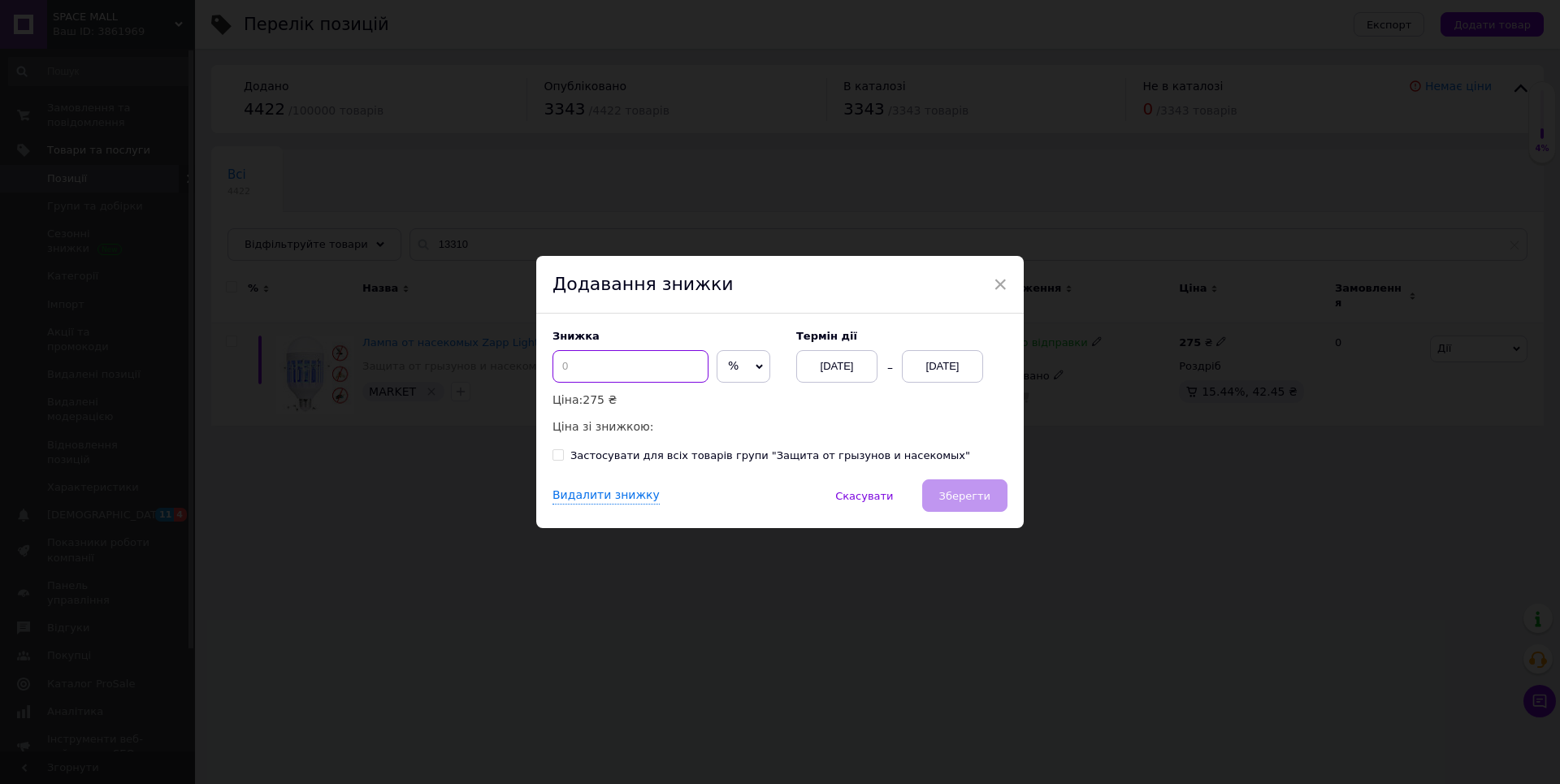
click at [586, 375] on input at bounding box center [631, 366] width 156 height 32
type input "3"
type input "28"
click at [947, 357] on div "[DATE]" at bounding box center [942, 366] width 82 height 32
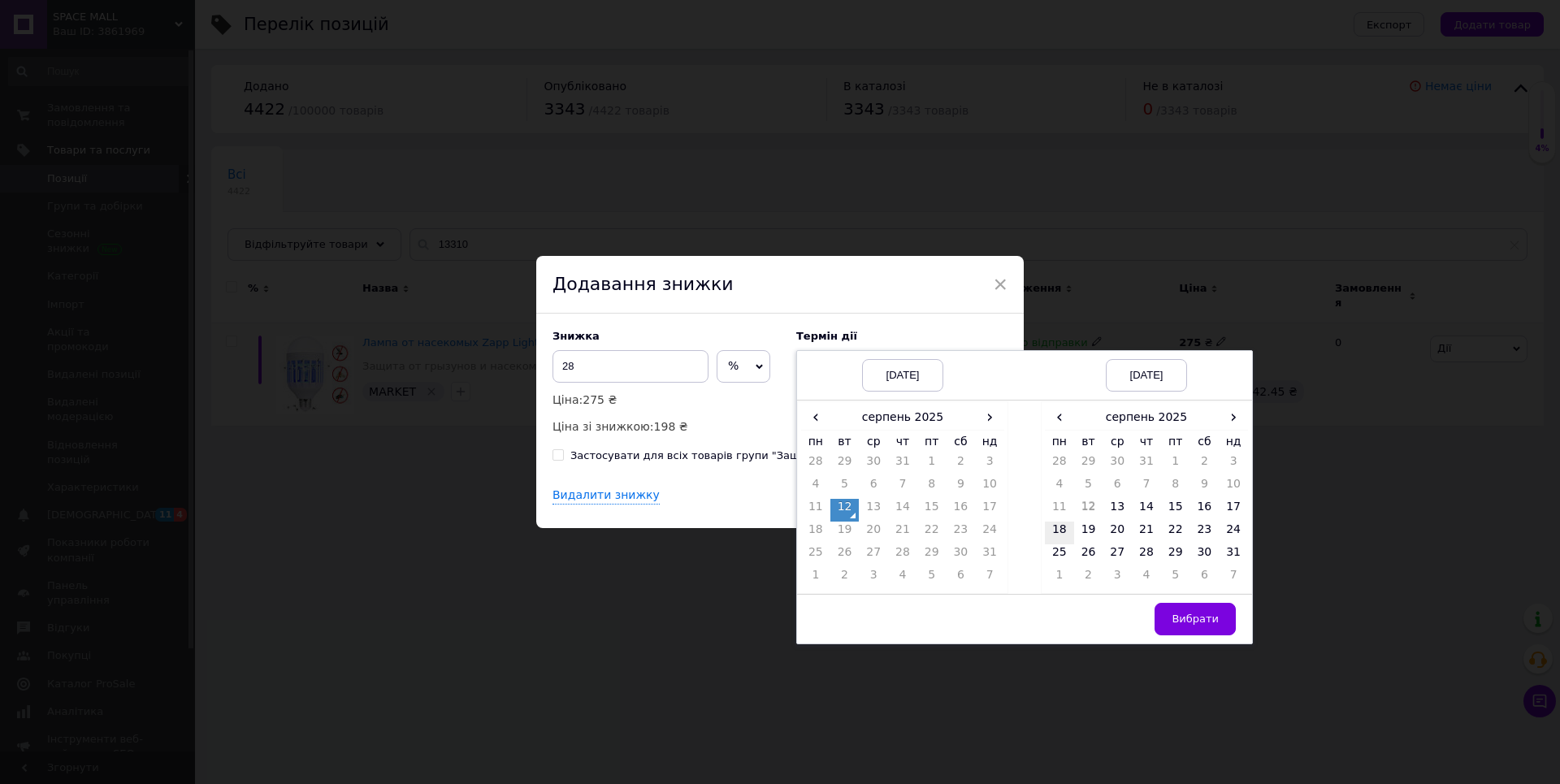
click at [1058, 525] on td "18" at bounding box center [1059, 532] width 30 height 22
click at [1183, 622] on span "Вибрати" at bounding box center [1195, 619] width 48 height 13
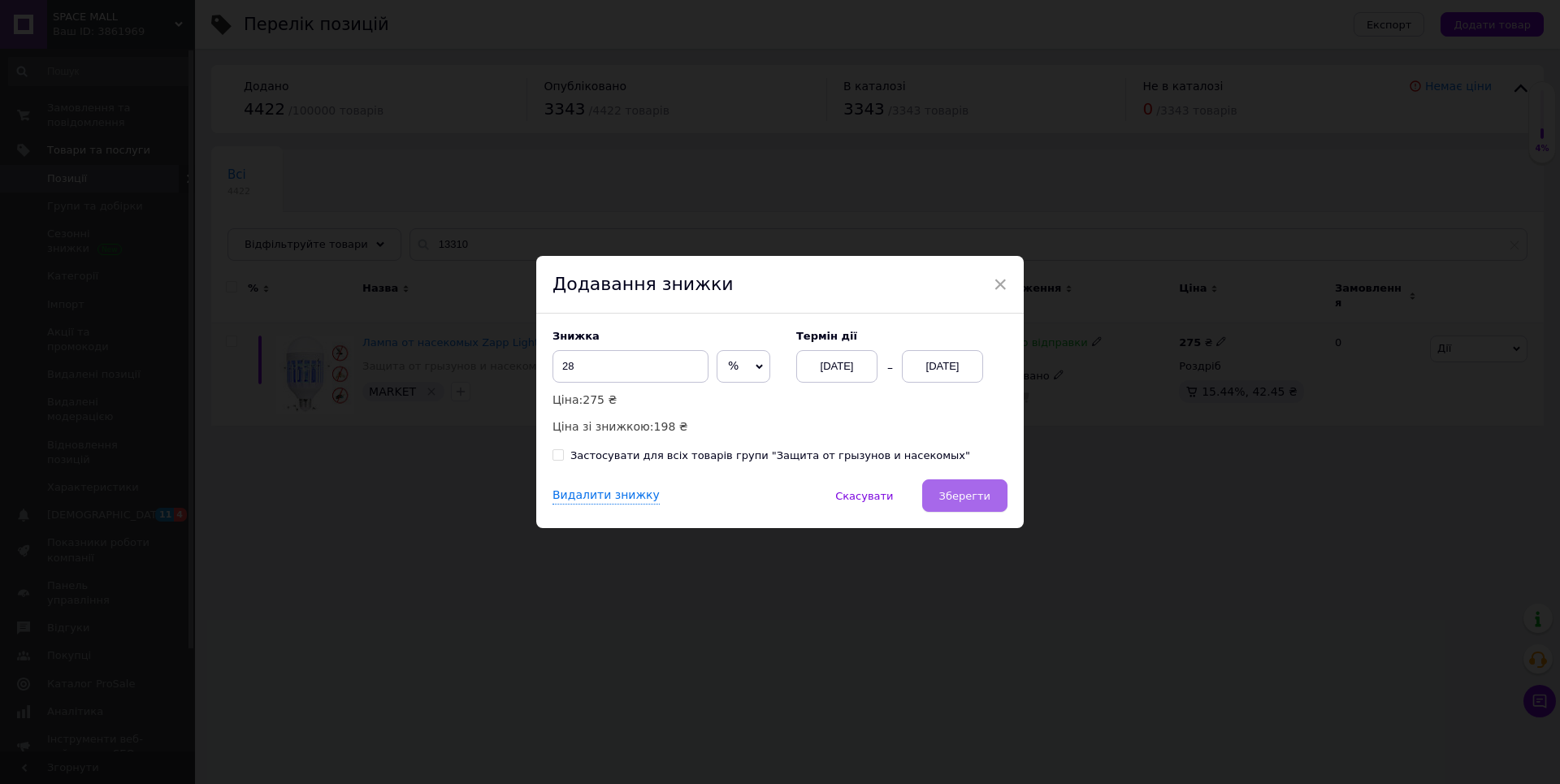
click at [948, 495] on span "Зберегти" at bounding box center [965, 496] width 51 height 13
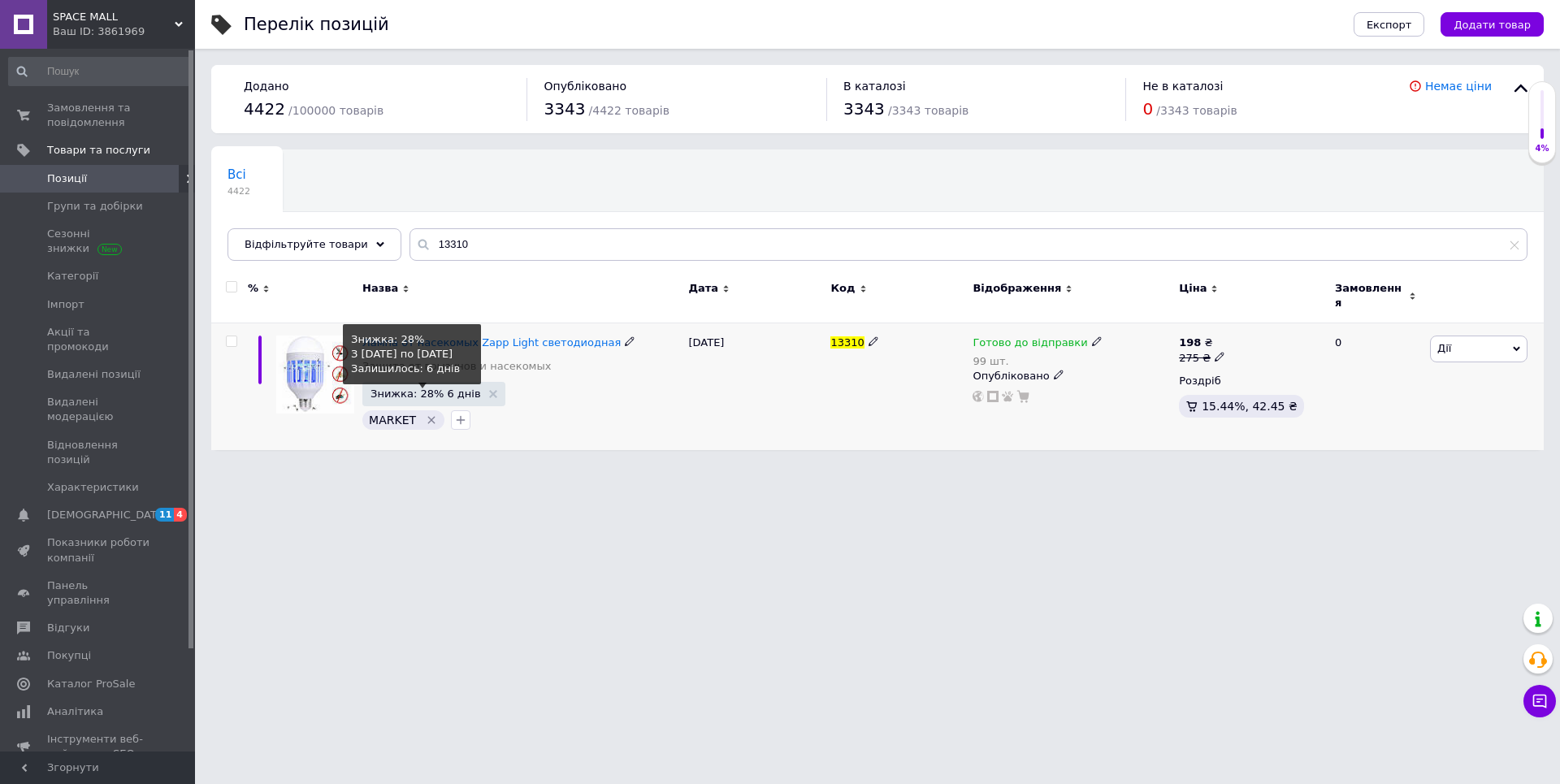
click at [436, 388] on span "Знижка: 28% 6 днів" at bounding box center [425, 394] width 110 height 11
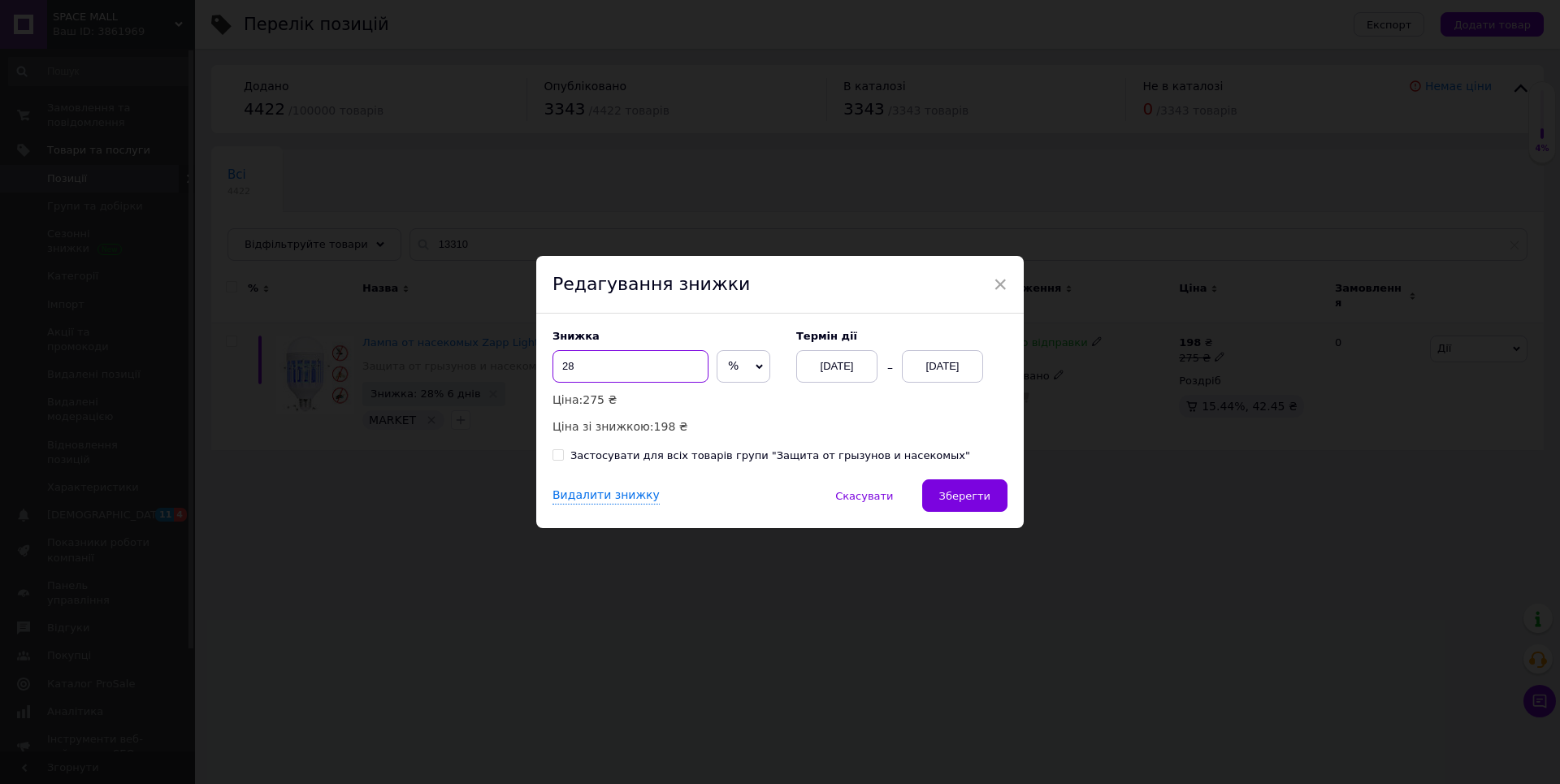
click at [583, 364] on input "28" at bounding box center [631, 366] width 156 height 32
type input "29"
click at [951, 493] on span "Зберегти" at bounding box center [965, 496] width 51 height 13
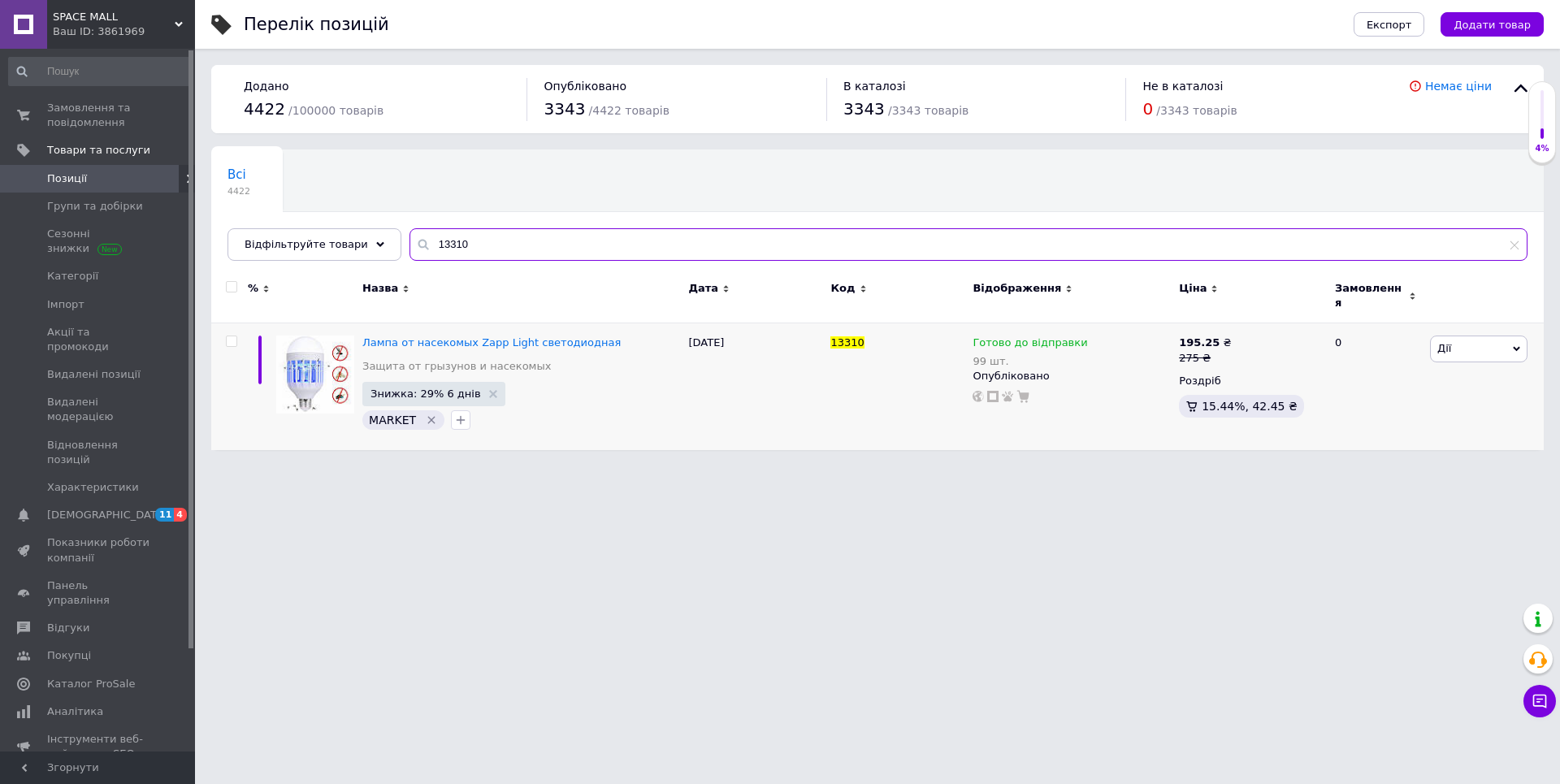
drag, startPoint x: 487, startPoint y: 242, endPoint x: 372, endPoint y: 215, distance: 118.1
click at [381, 222] on div "Всі 4422 Ok Відфільтровано... Зберегти Нічого не знайдено Можливо, помилка у сл…" at bounding box center [877, 205] width 1333 height 111
paste input "-19"
type input "1-19"
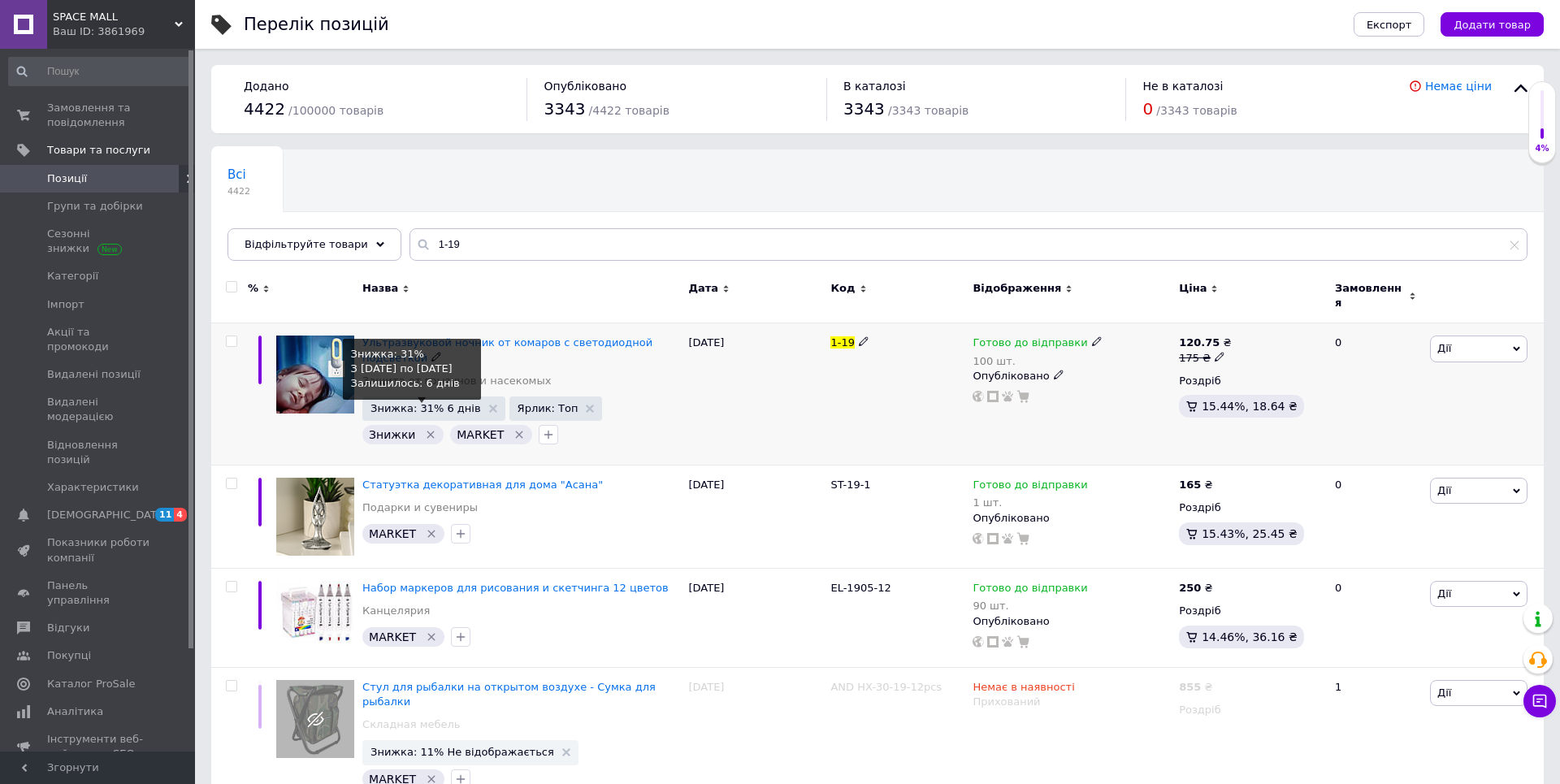
click at [399, 403] on span "Знижка: 31% 6 днів" at bounding box center [425, 408] width 110 height 11
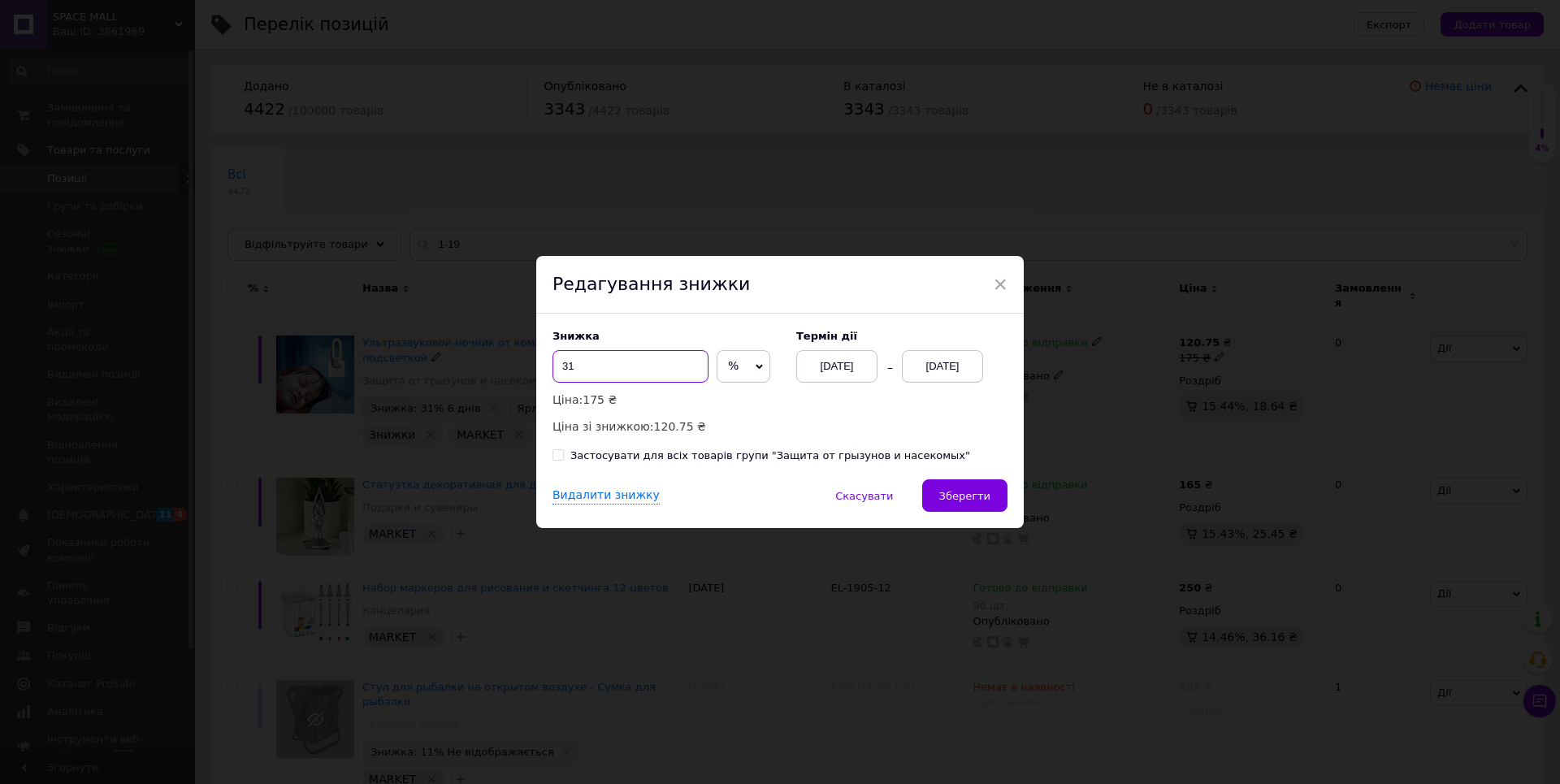
click at [576, 371] on input "31" at bounding box center [631, 366] width 156 height 32
type input "35"
click at [957, 493] on span "Зберегти" at bounding box center [965, 496] width 51 height 13
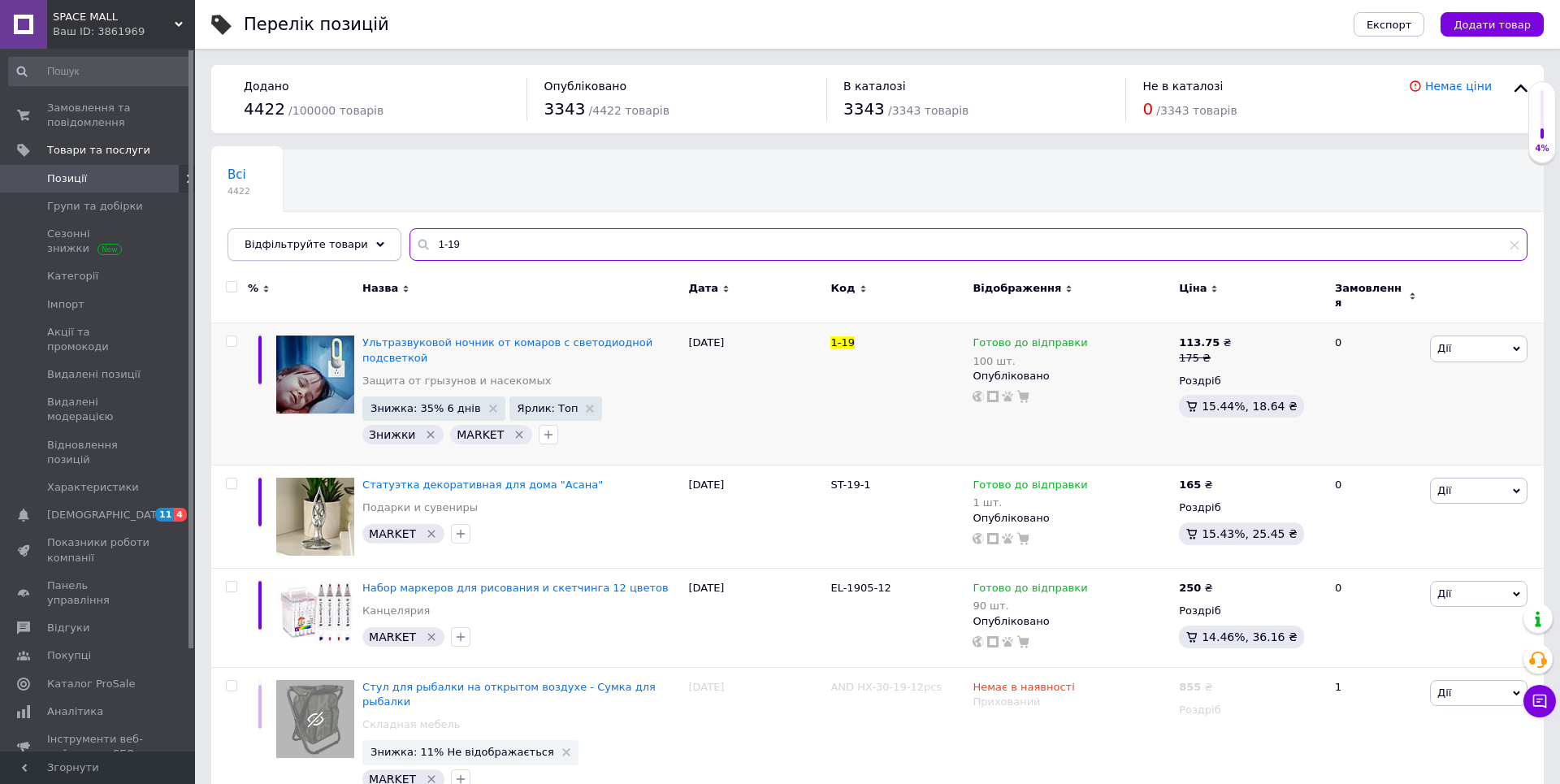
drag, startPoint x: 473, startPoint y: 244, endPoint x: 349, endPoint y: 234, distance: 124.4
click at [363, 239] on div "Відфільтруйте товари 1-19" at bounding box center [877, 244] width 1301 height 32
paste input "Mosquito Killer Lamp"
type input "Mosquito Killer Lamp"
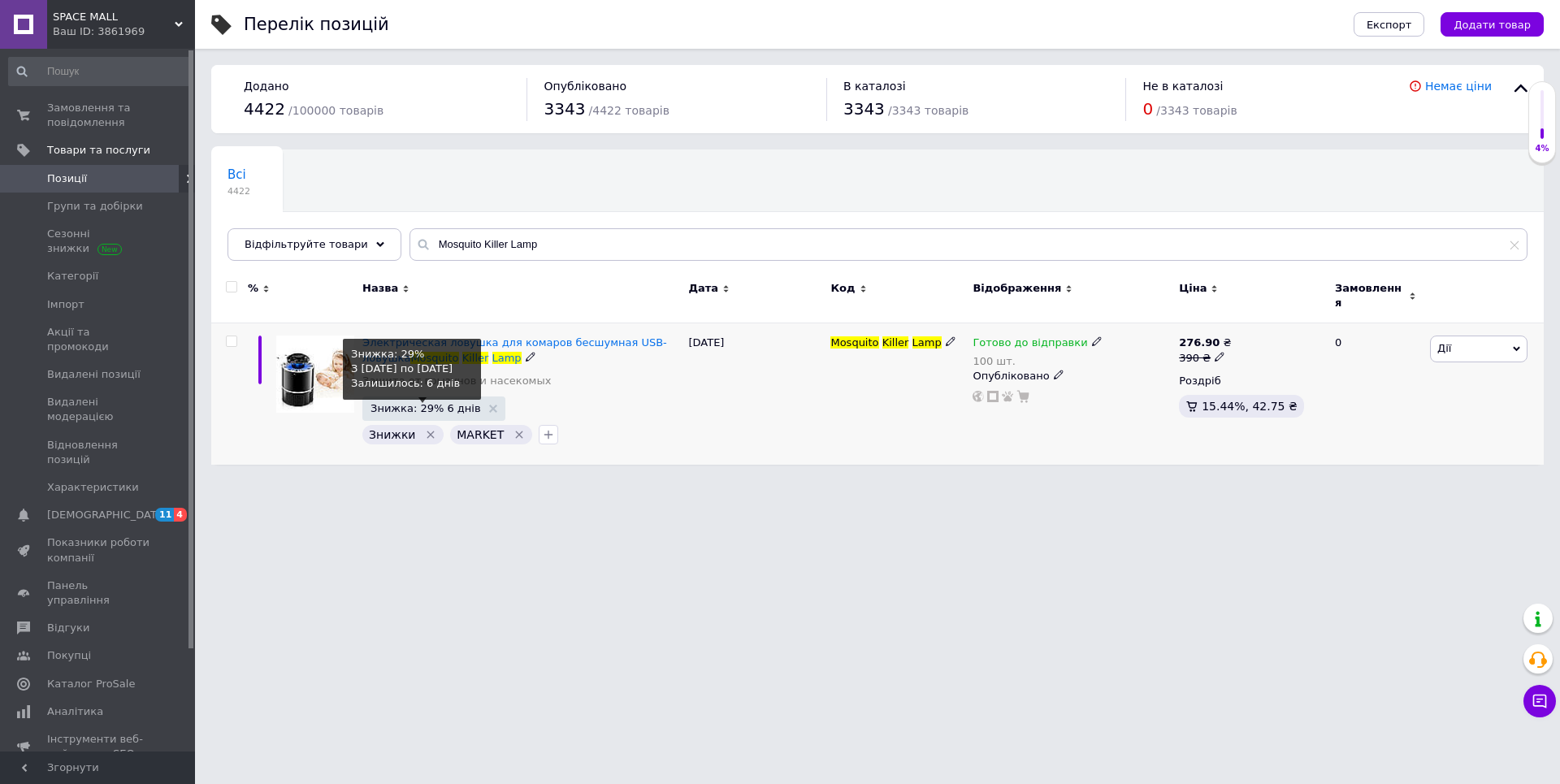
click at [425, 403] on span "Знижка: 29% 6 днів" at bounding box center [425, 408] width 110 height 11
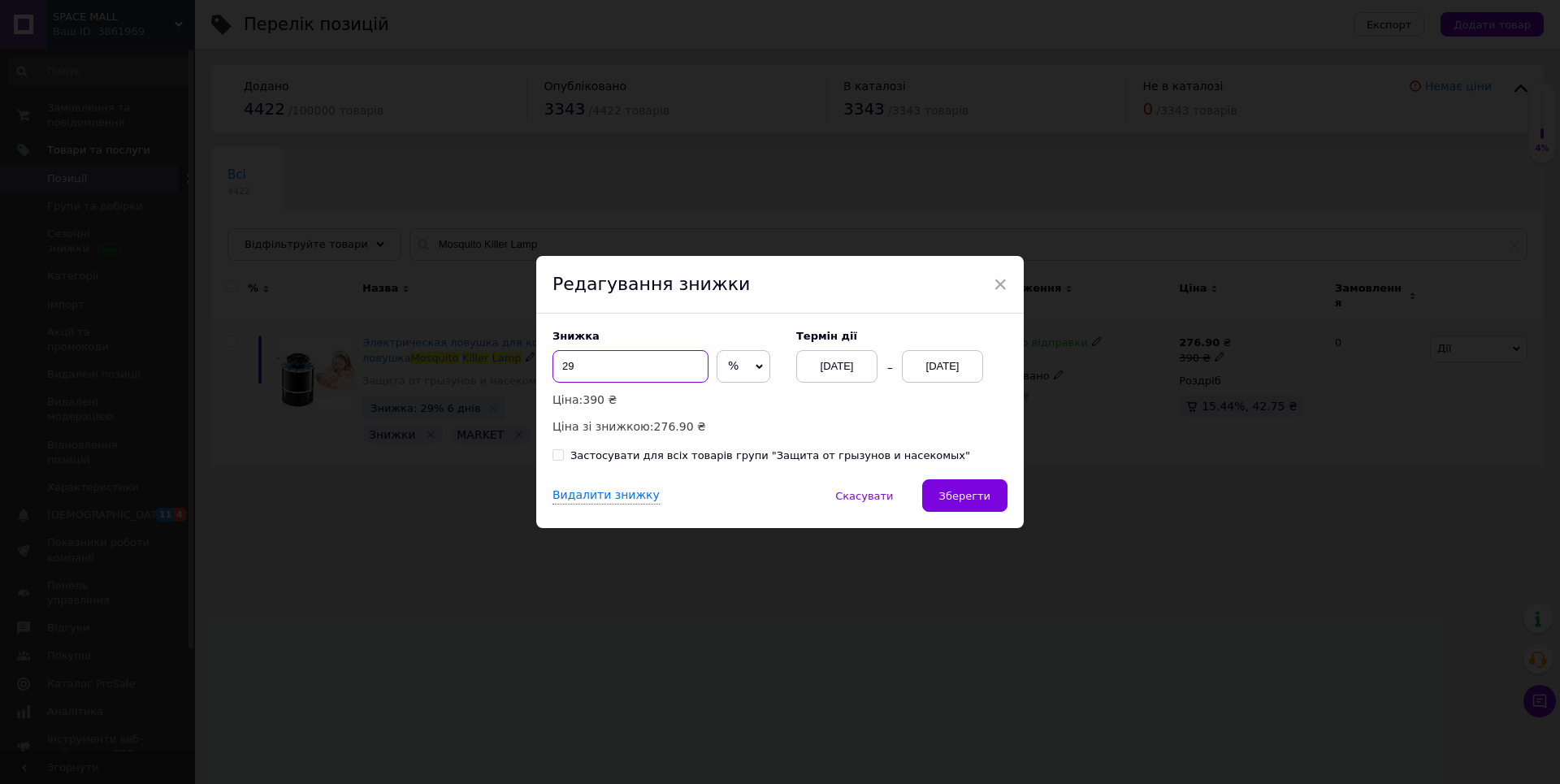
click at [586, 377] on input "29" at bounding box center [631, 366] width 156 height 32
type input "2"
type input "39"
click at [966, 491] on span "Зберегти" at bounding box center [965, 496] width 51 height 13
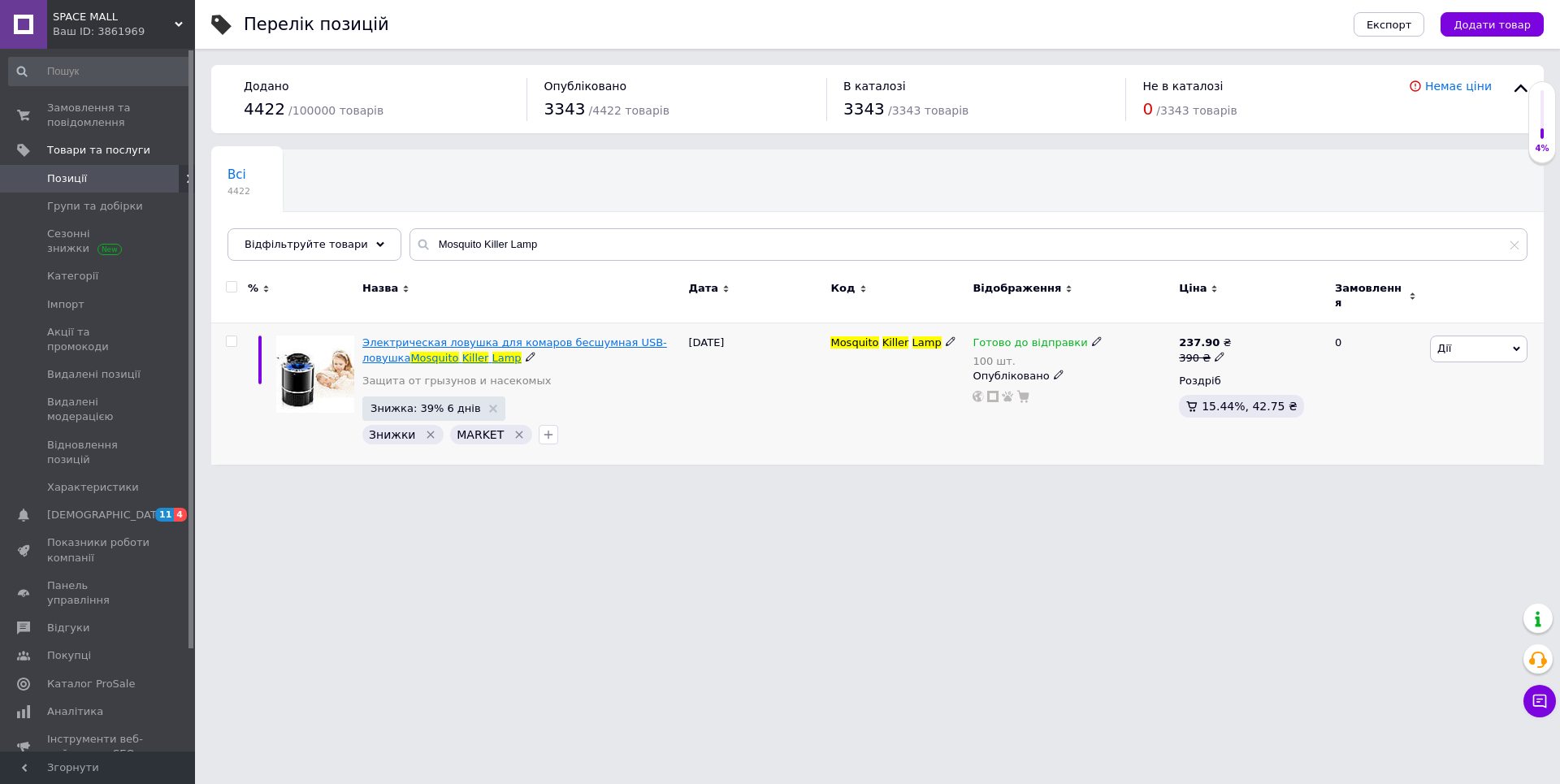
click at [455, 339] on span "Электрическая ловушка для комаров бесшумная USB-ловушка" at bounding box center [514, 350] width 304 height 27
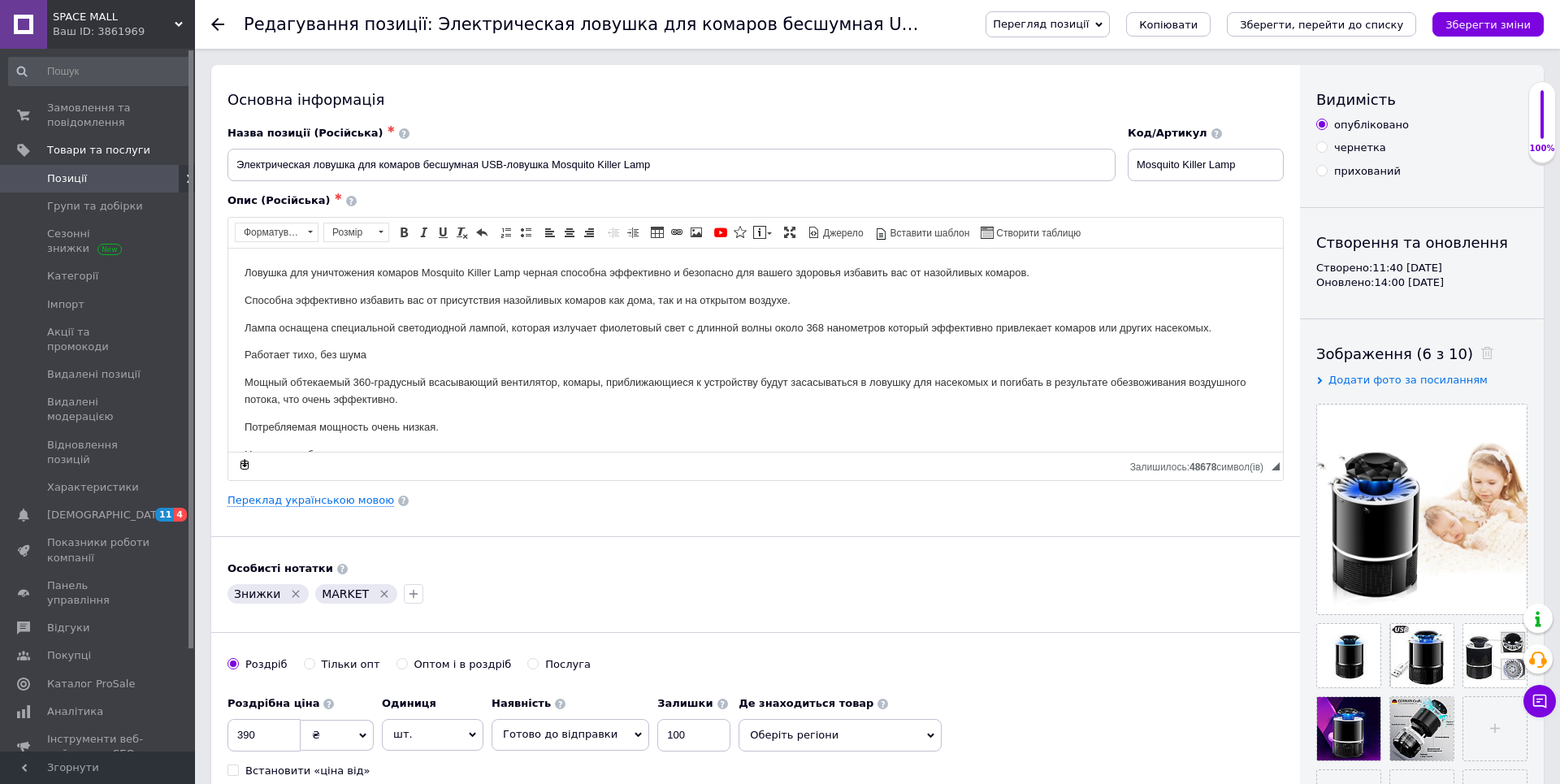
click at [215, 20] on icon at bounding box center [217, 24] width 13 height 13
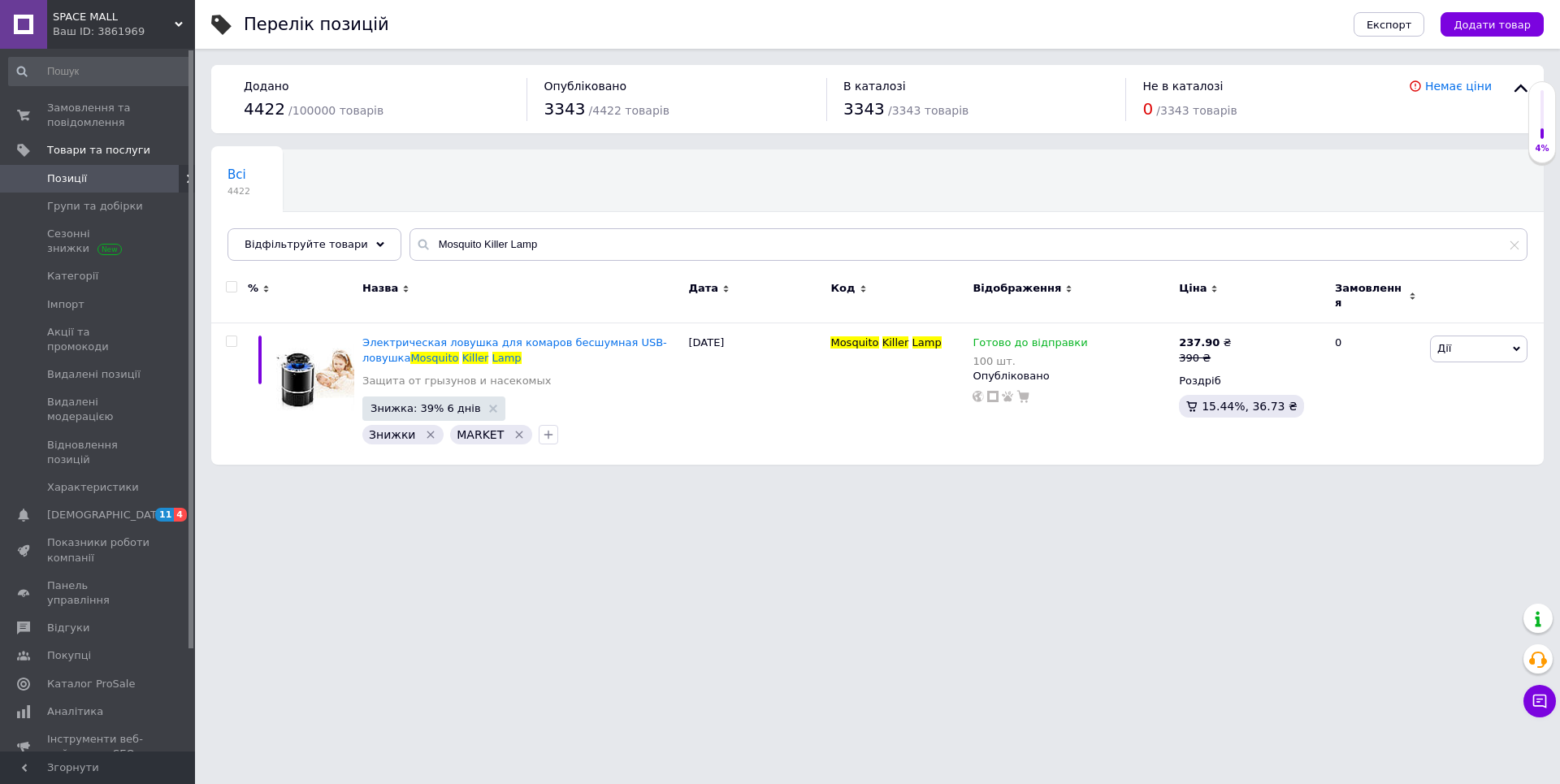
click at [56, 508] on span "[DEMOGRAPHIC_DATA]" at bounding box center [108, 515] width 120 height 14
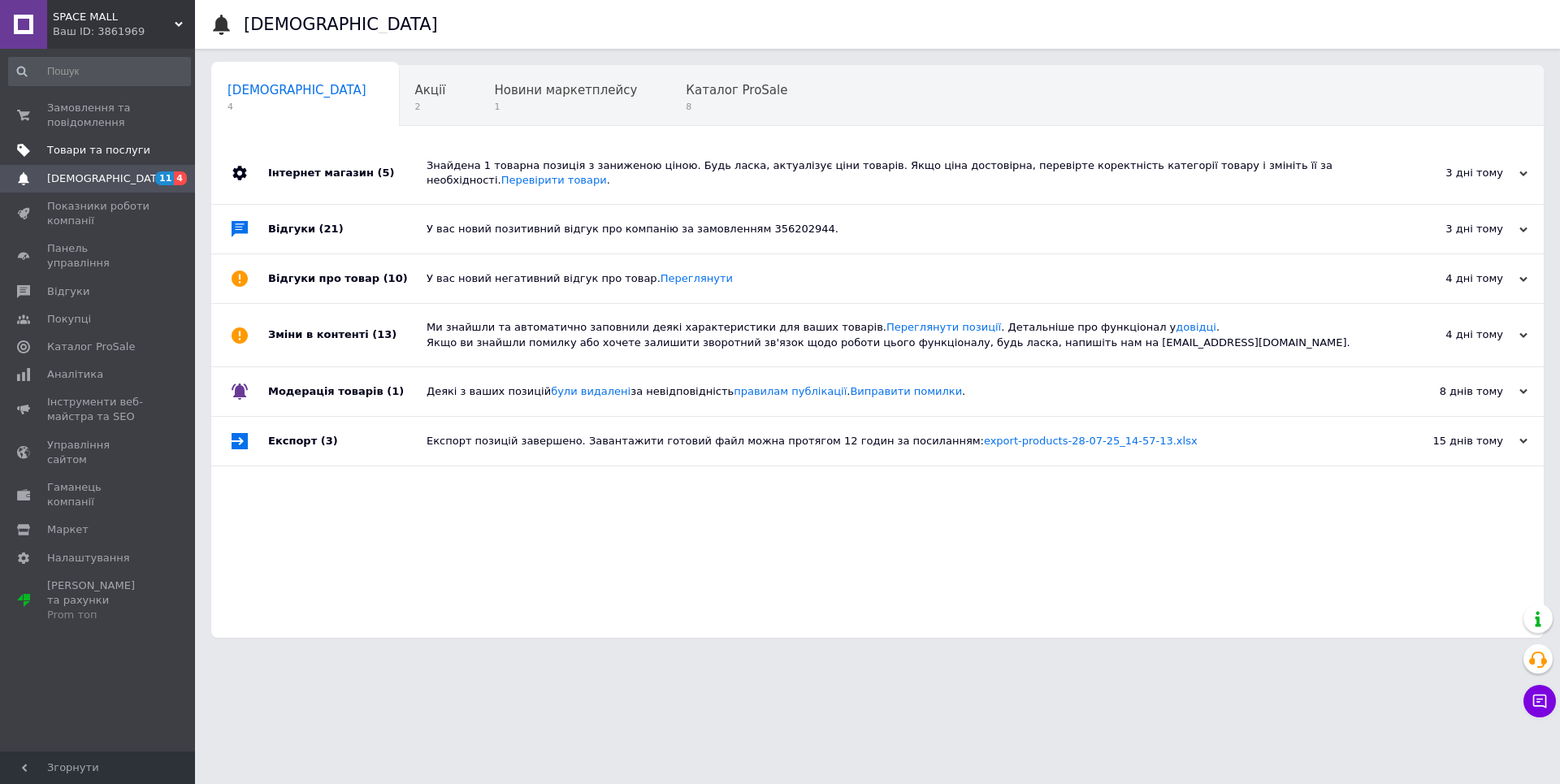
click at [88, 146] on span "Товари та послуги" at bounding box center [99, 150] width 103 height 14
